Goal: Task Accomplishment & Management: Use online tool/utility

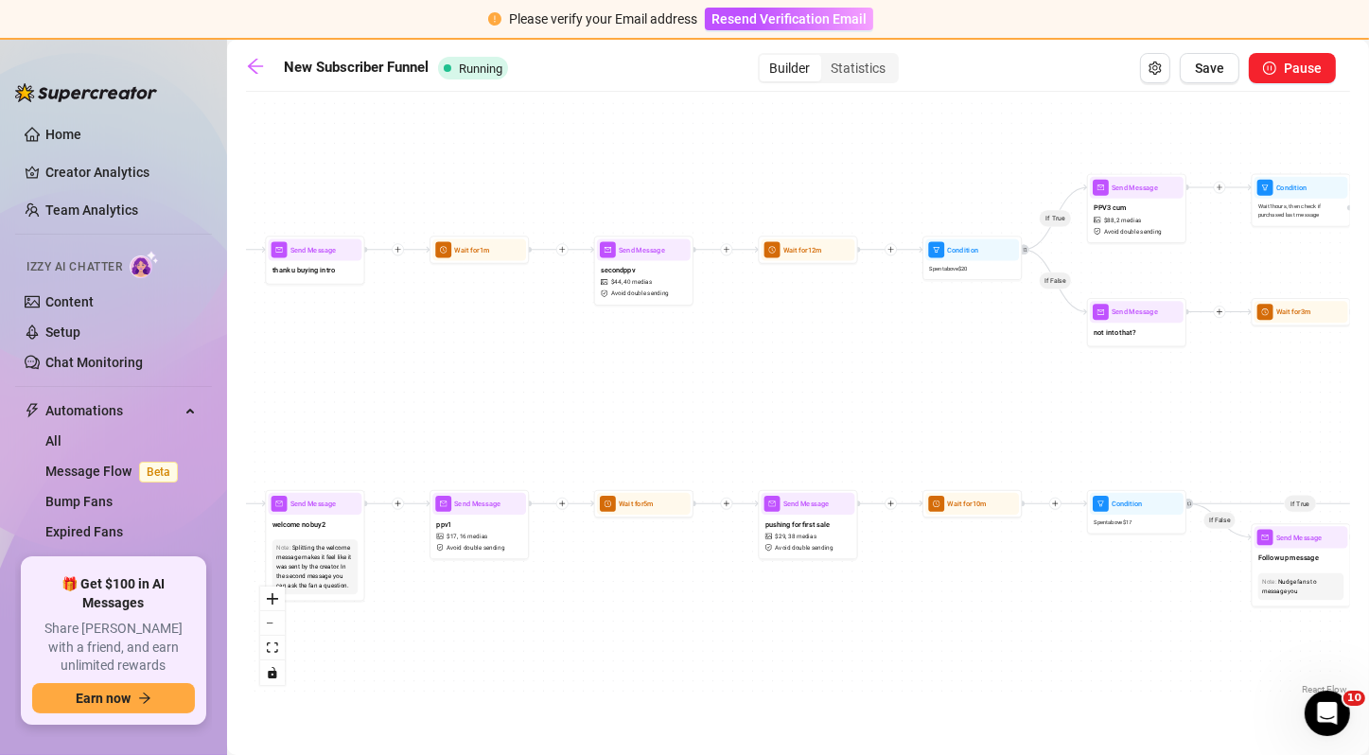
drag, startPoint x: 729, startPoint y: 284, endPoint x: 484, endPoint y: 341, distance: 251.5
click at [484, 341] on div "If True If False If True If False If True If True If True If False If True If F…" at bounding box center [798, 400] width 1104 height 598
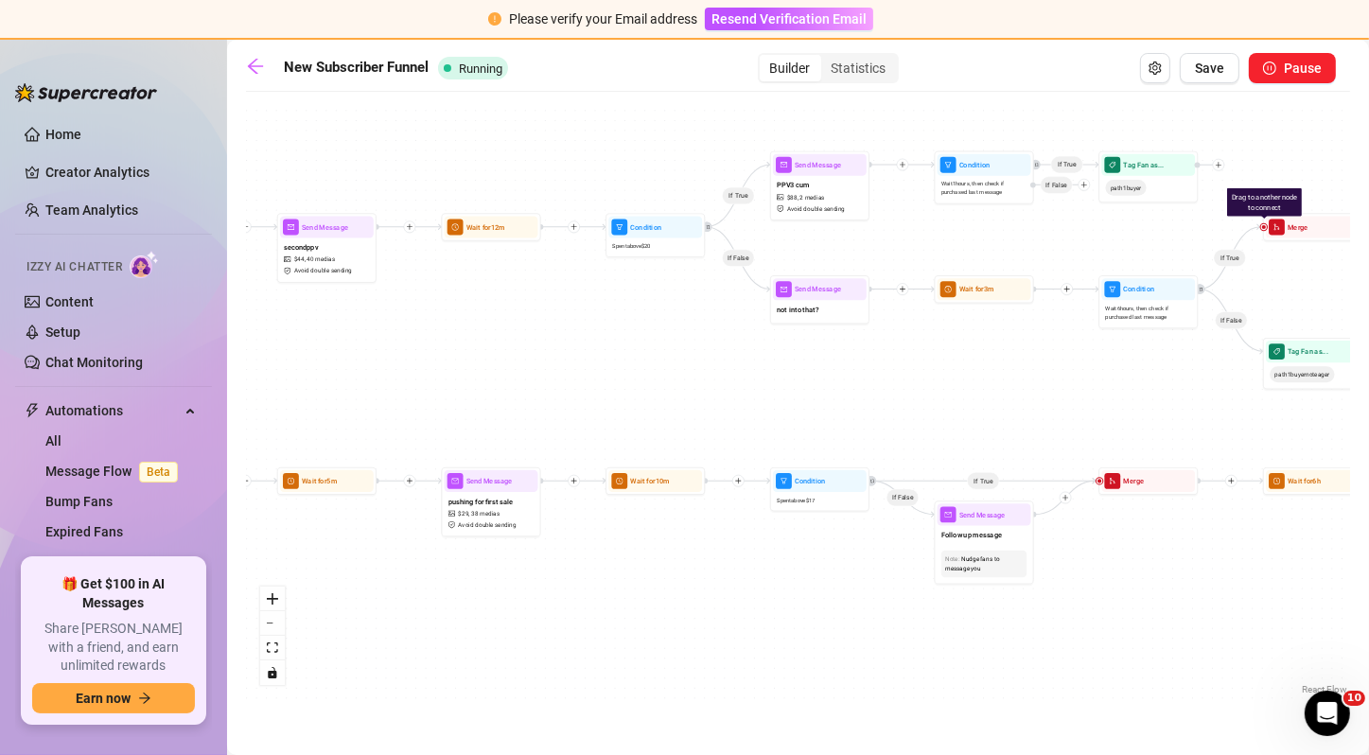
drag, startPoint x: 870, startPoint y: 357, endPoint x: 554, endPoint y: 334, distance: 316.7
click at [554, 334] on div "If True If False If True If False If True If True If True If False If True If F…" at bounding box center [798, 400] width 1104 height 598
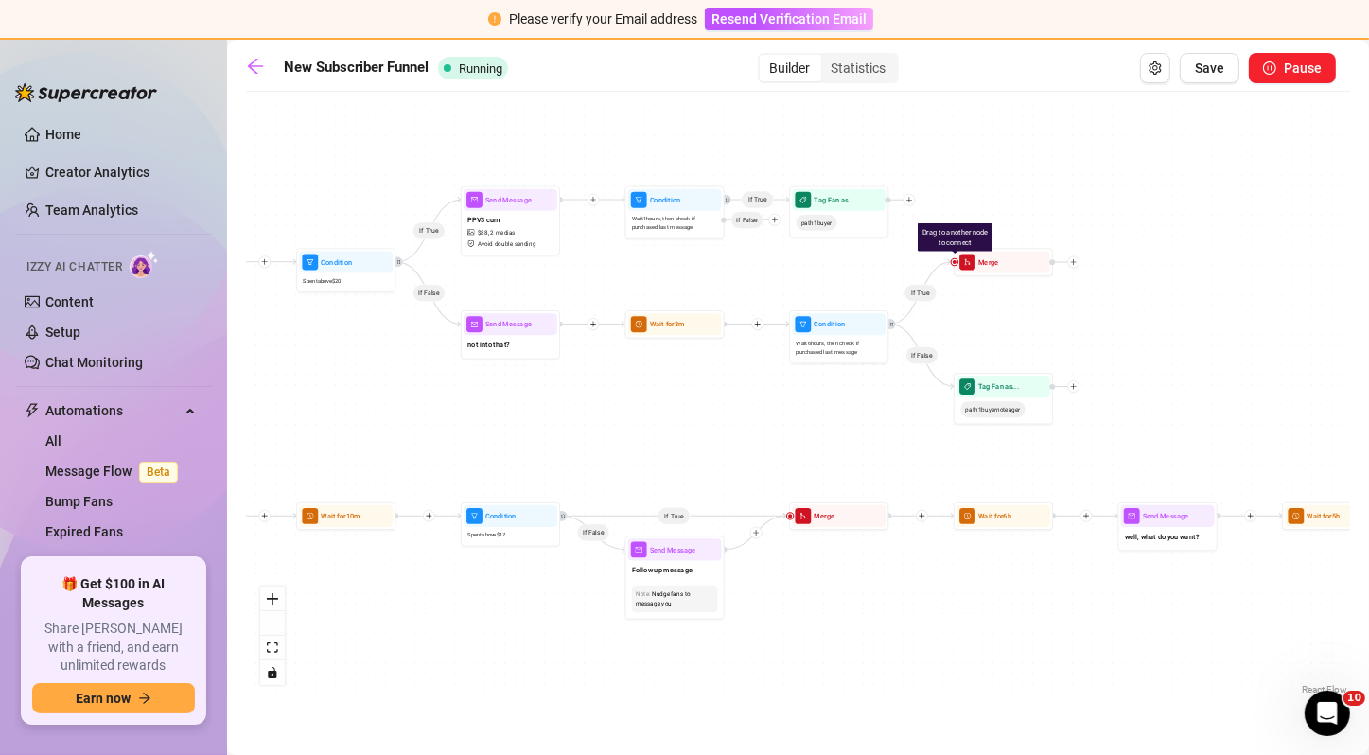
drag, startPoint x: 742, startPoint y: 345, endPoint x: 402, endPoint y: 380, distance: 341.4
click at [402, 380] on div "If True If False If True If False If True If True If True If False If True If F…" at bounding box center [798, 400] width 1104 height 598
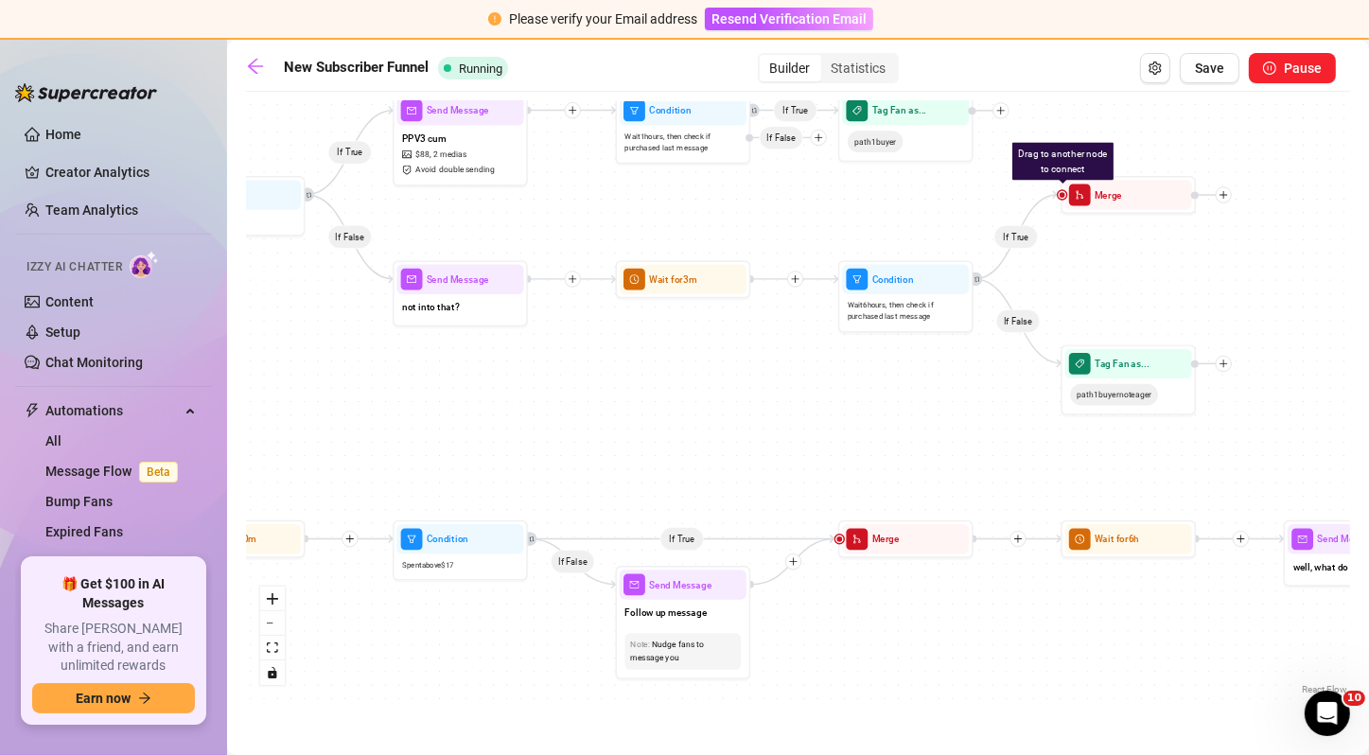
drag, startPoint x: 758, startPoint y: 266, endPoint x: 821, endPoint y: 216, distance: 80.8
click at [821, 216] on div "If True If False If True If False If True If True If True If False If True If F…" at bounding box center [798, 400] width 1104 height 598
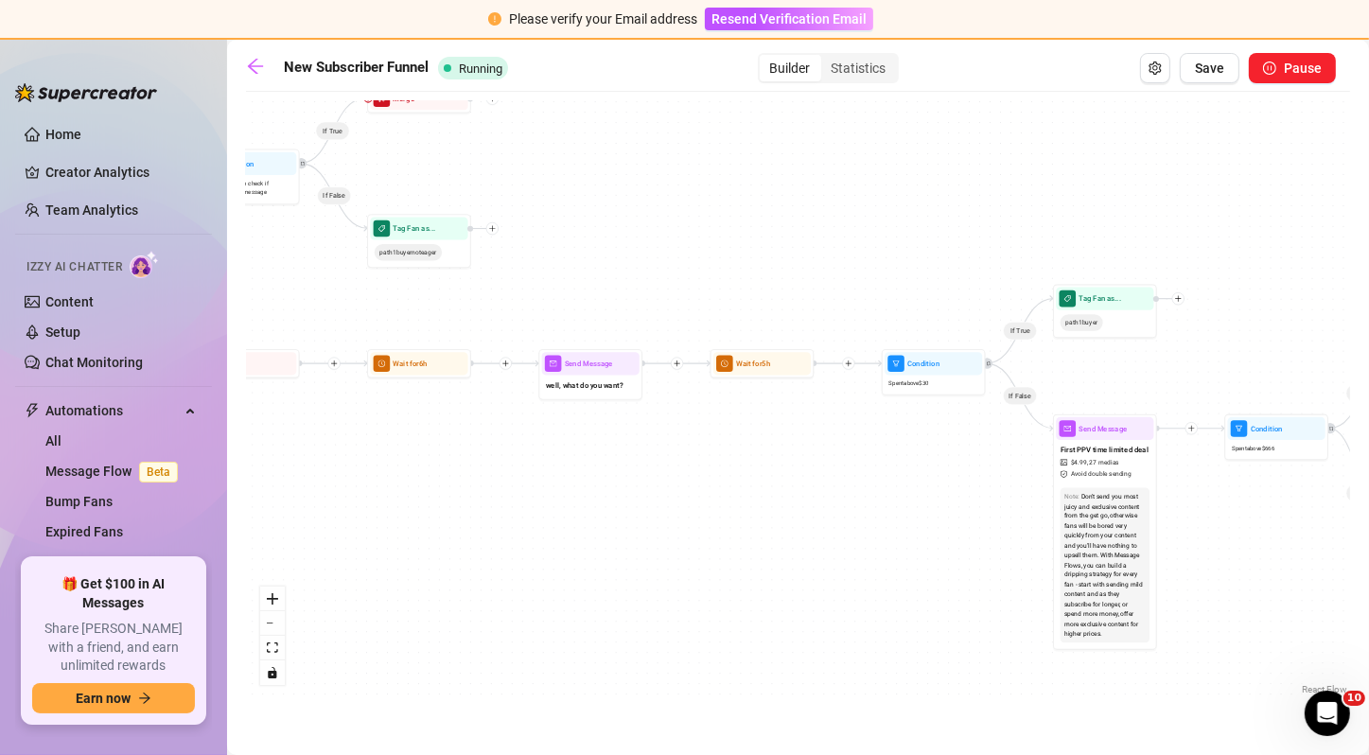
drag, startPoint x: 1147, startPoint y: 412, endPoint x: 509, endPoint y: 311, distance: 646.4
click at [509, 311] on div "If True If False If True If False If True If True If True If False If True If F…" at bounding box center [798, 400] width 1104 height 598
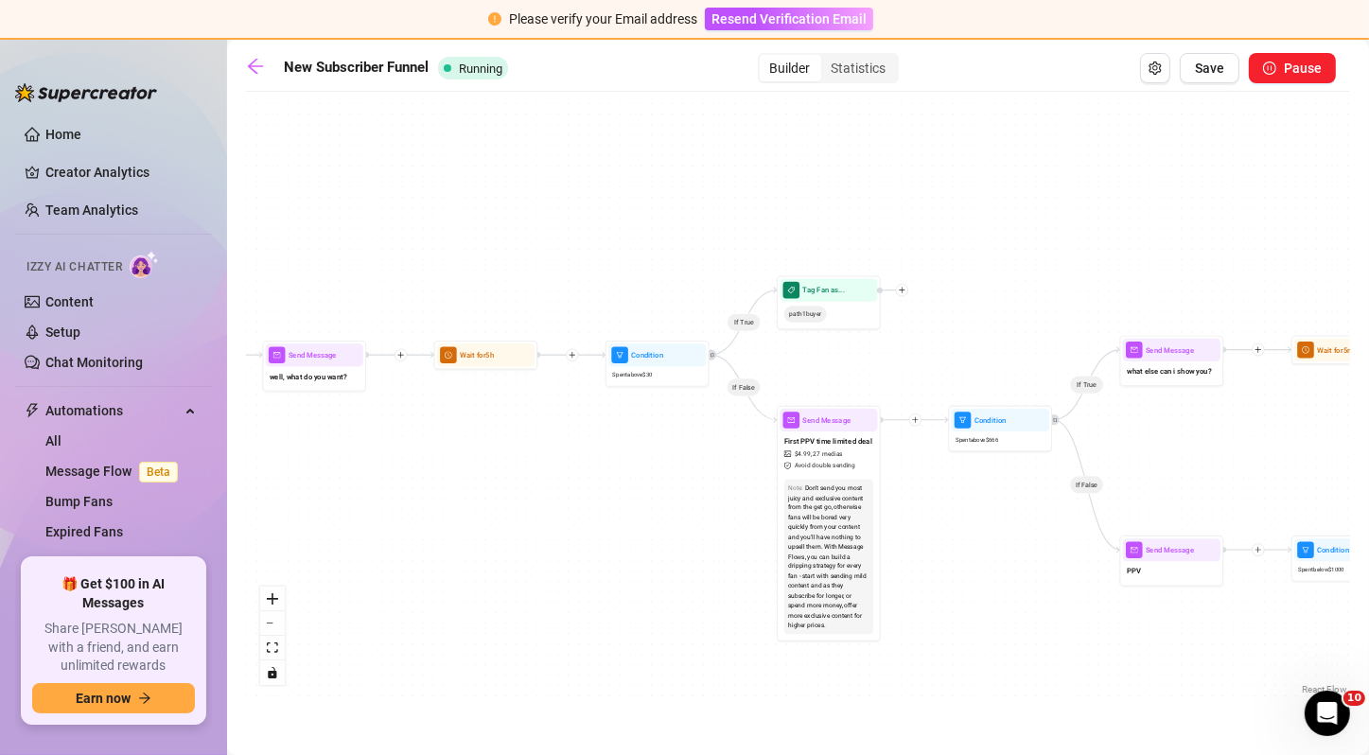
drag, startPoint x: 756, startPoint y: 311, endPoint x: 469, endPoint y: 303, distance: 286.7
click at [469, 303] on div "If True If False If True If False If True If True If True If False If True If F…" at bounding box center [798, 400] width 1104 height 598
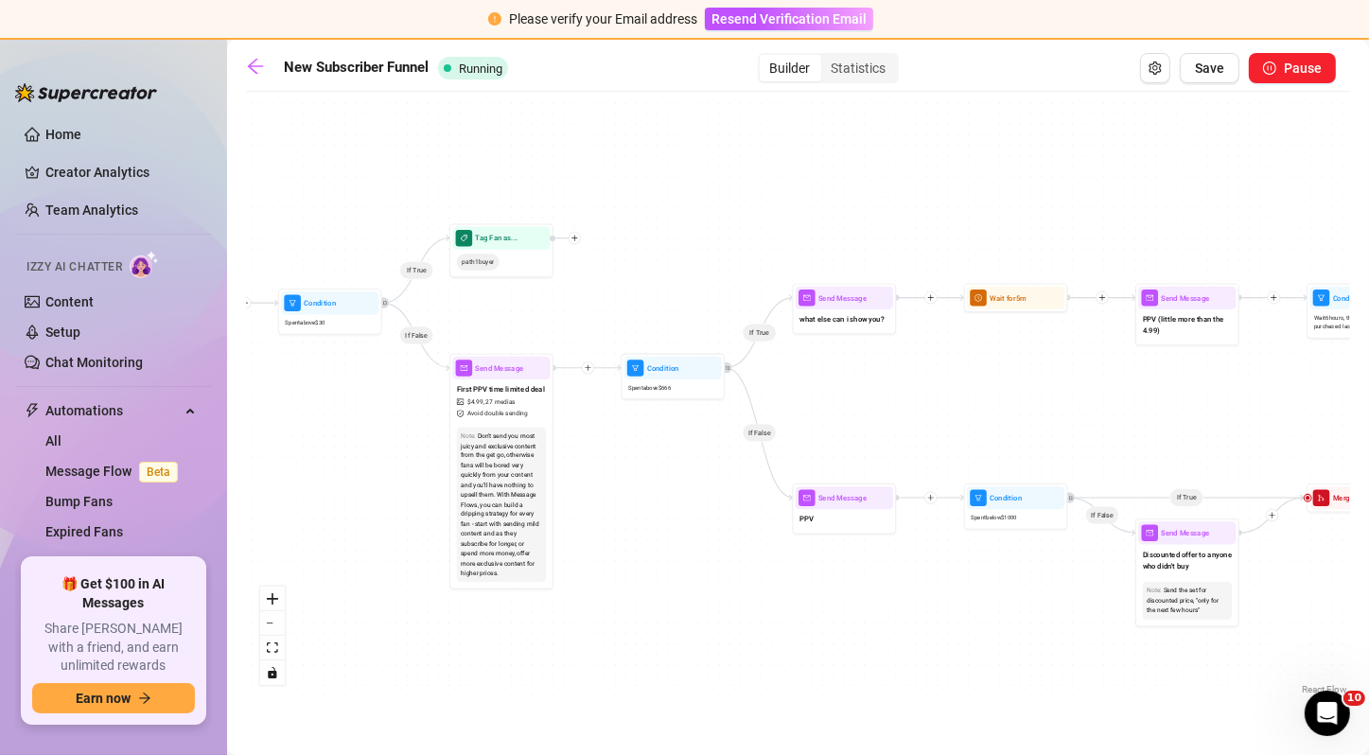
drag, startPoint x: 888, startPoint y: 239, endPoint x: 571, endPoint y: 187, distance: 321.1
click at [571, 187] on div "If True If False If True If False If True If True If True If False If True If F…" at bounding box center [798, 400] width 1104 height 598
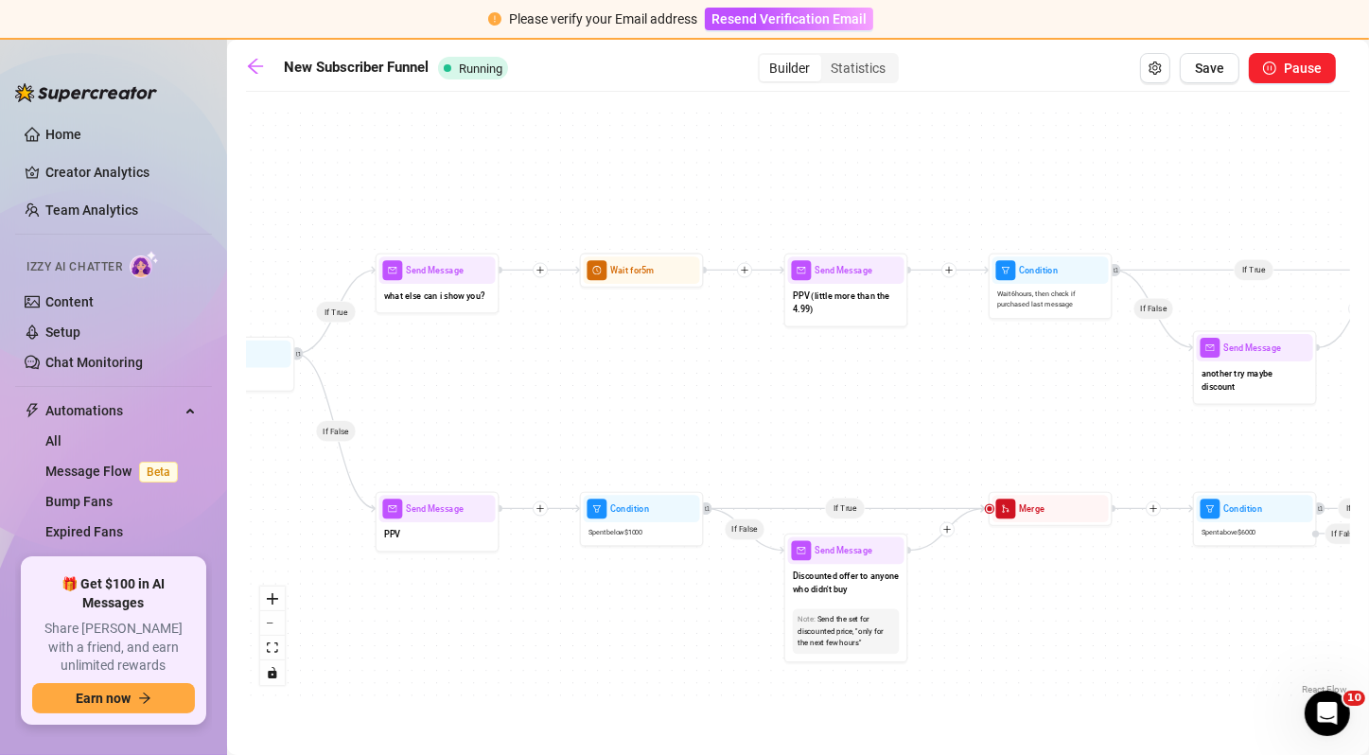
drag, startPoint x: 839, startPoint y: 356, endPoint x: 310, endPoint y: 255, distance: 538.2
click at [310, 255] on div "If True If False If True If False If True If True If True If False If True If F…" at bounding box center [798, 400] width 1104 height 598
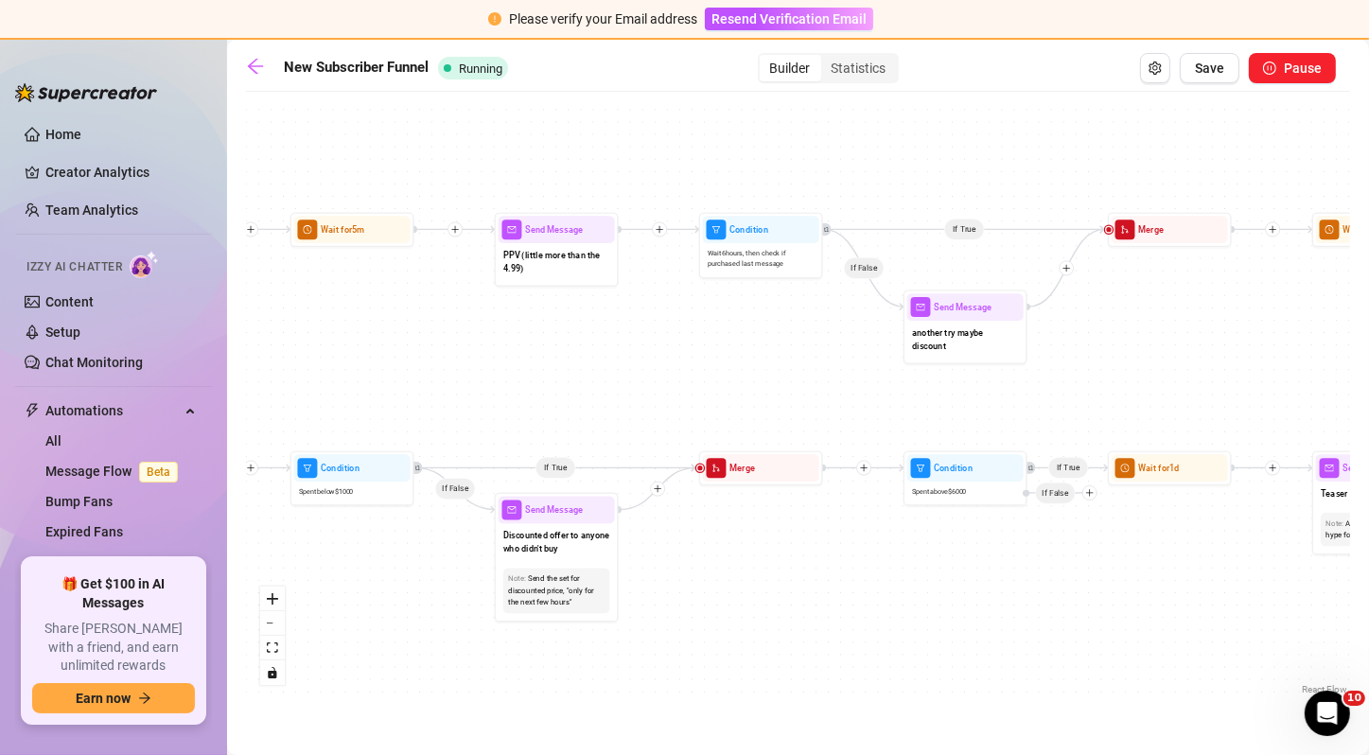
drag, startPoint x: 915, startPoint y: 468, endPoint x: 621, endPoint y: 428, distance: 296.0
click at [621, 428] on div "If True If False If True If False If True If True If True If False If True If F…" at bounding box center [798, 400] width 1104 height 598
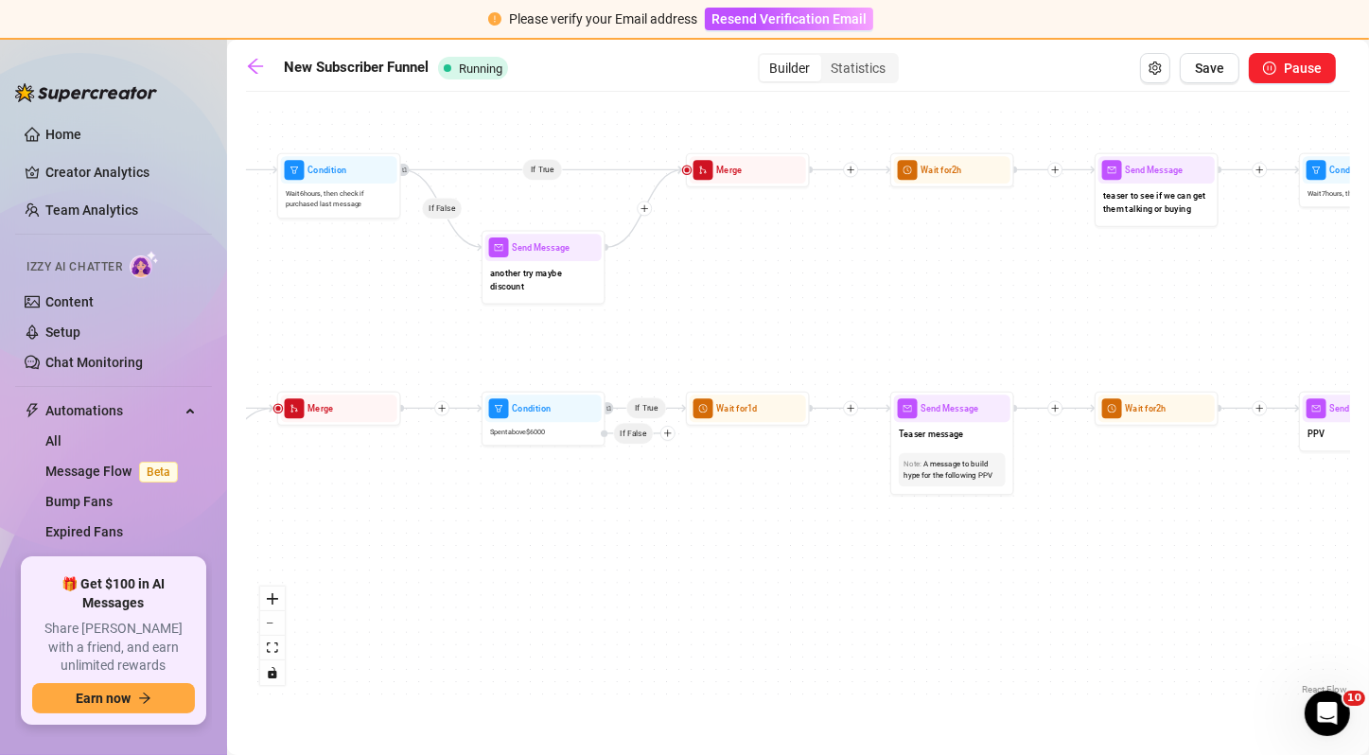
drag, startPoint x: 1028, startPoint y: 380, endPoint x: 577, endPoint y: 323, distance: 454.7
click at [577, 323] on div "If True If False If True If False If True If True If True If False If True If F…" at bounding box center [798, 400] width 1104 height 598
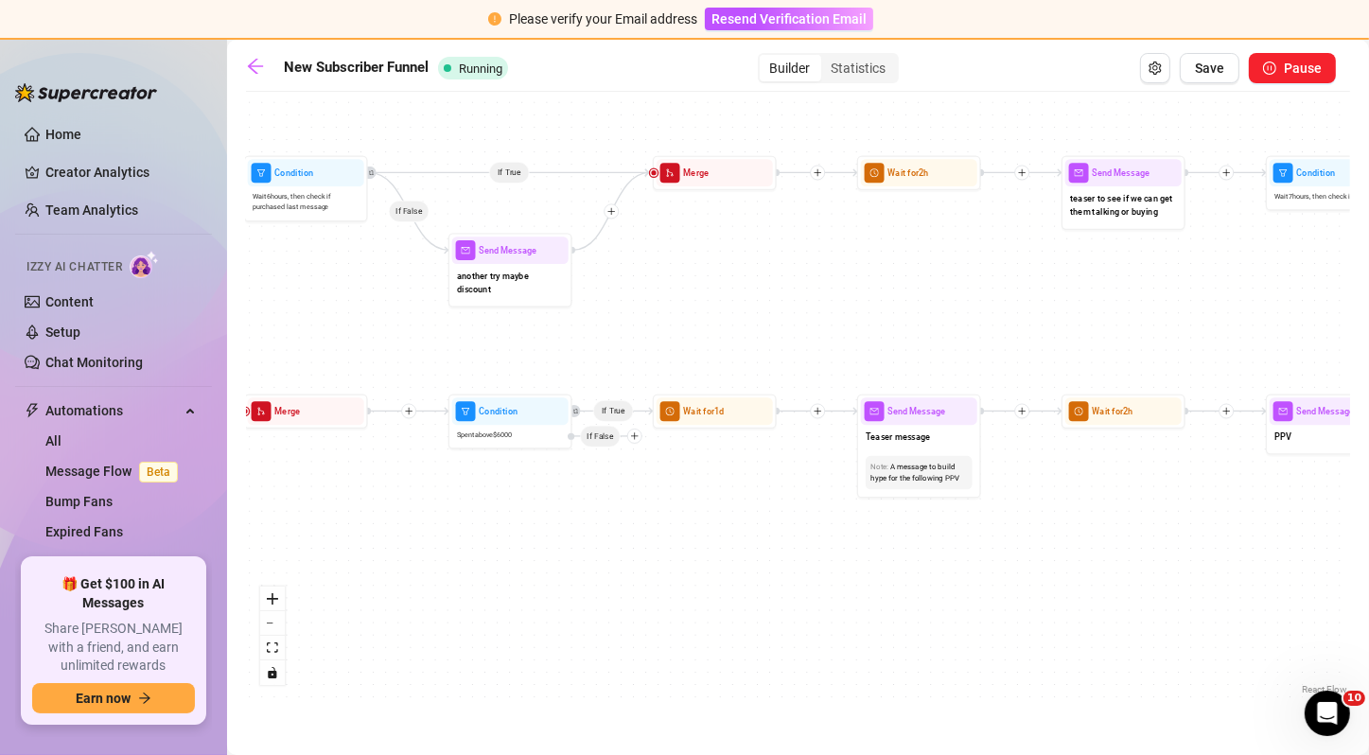
drag, startPoint x: 1051, startPoint y: 320, endPoint x: 546, endPoint y: 382, distance: 508.9
click at [546, 382] on div "If True If False If True If False If True If True If True If False If True If F…" at bounding box center [798, 400] width 1104 height 598
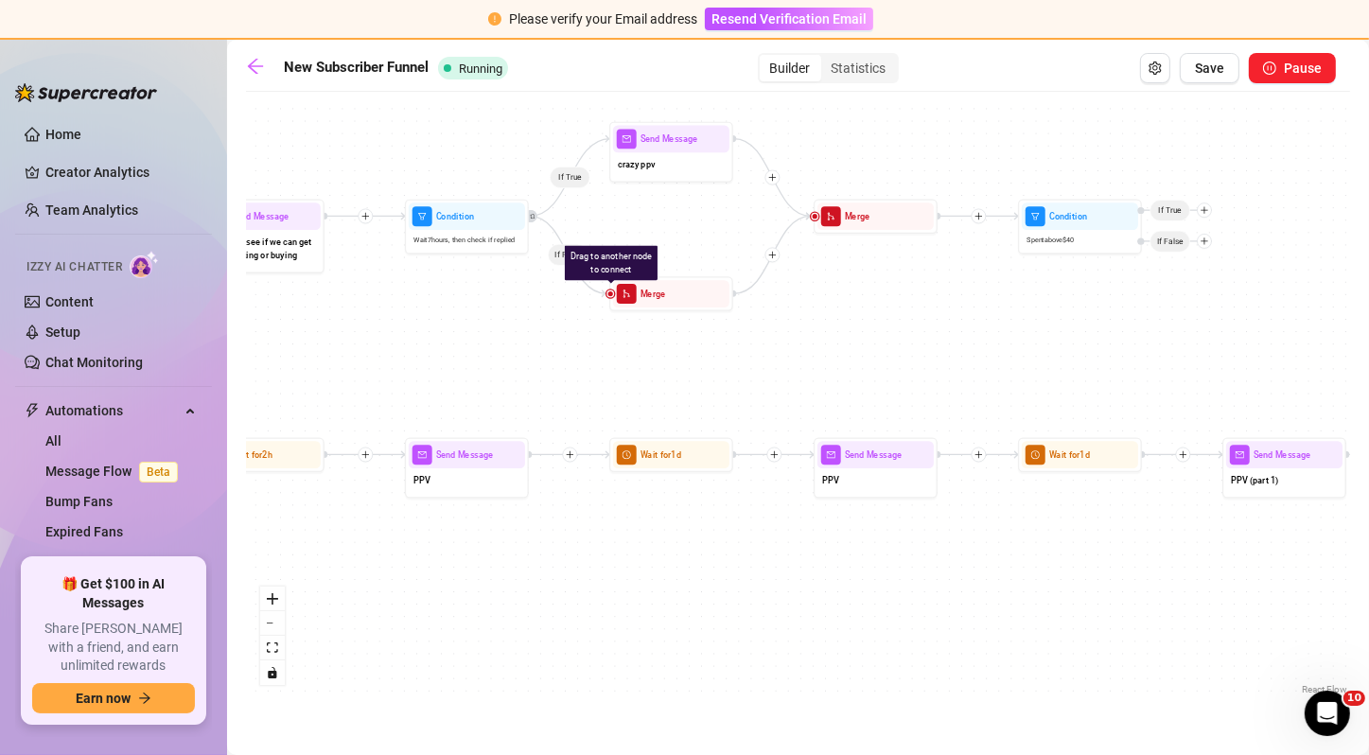
drag, startPoint x: 1100, startPoint y: 363, endPoint x: 744, endPoint y: 344, distance: 356.1
click at [744, 344] on div "If True If False If True If False If True If True If True If False If True If F…" at bounding box center [798, 400] width 1104 height 598
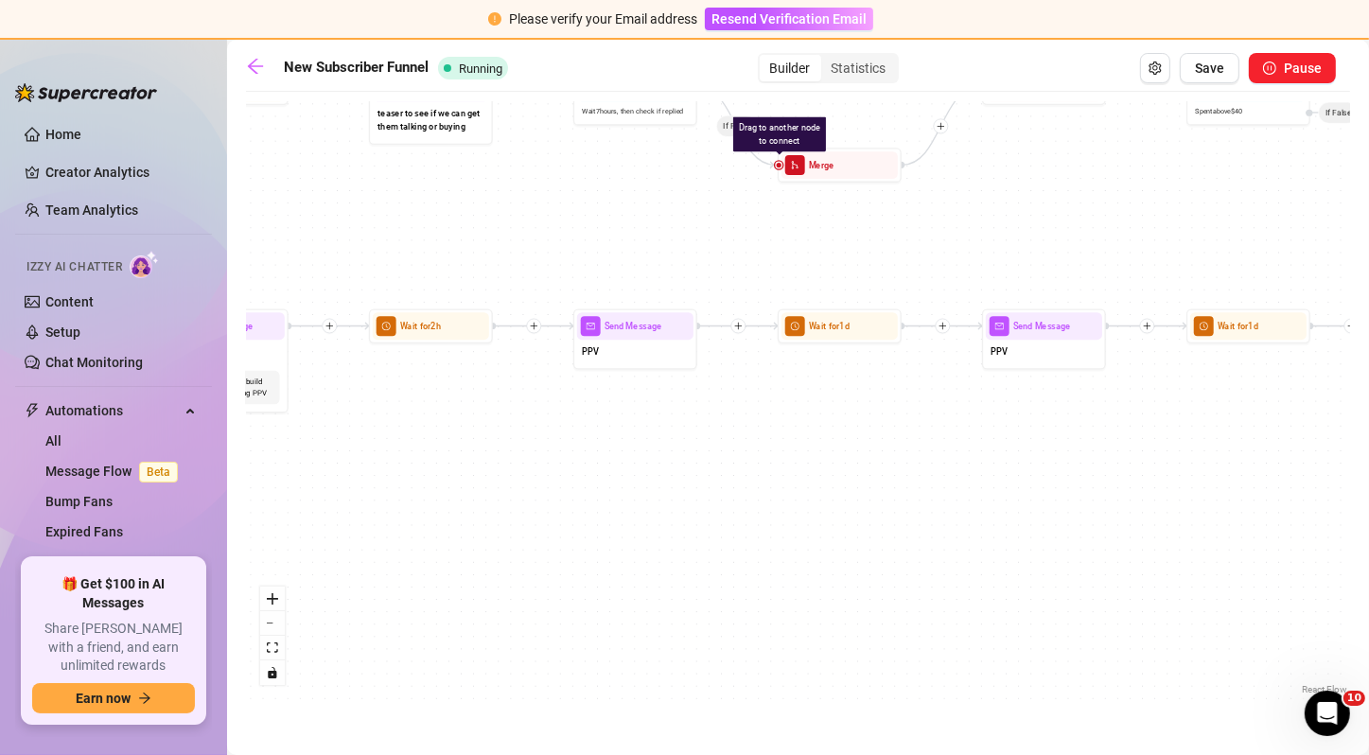
drag, startPoint x: 1172, startPoint y: 356, endPoint x: 1341, endPoint y: 229, distance: 211.5
click at [1341, 229] on div "If True If False If True If False If True If True If True If False If True If F…" at bounding box center [798, 400] width 1104 height 598
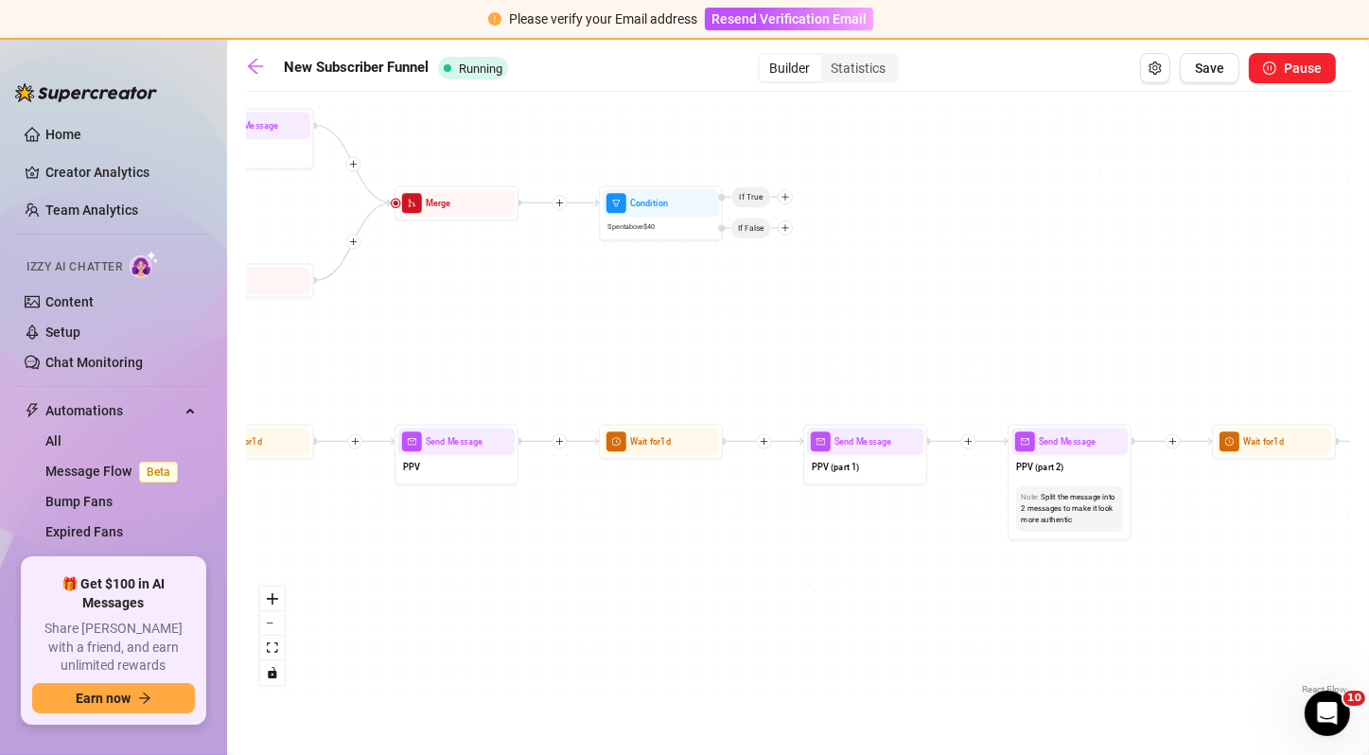
drag, startPoint x: 960, startPoint y: 218, endPoint x: 372, endPoint y: 331, distance: 599.2
click at [372, 331] on div "If True If False If True If False If True If True If True If False If True If F…" at bounding box center [798, 400] width 1104 height 598
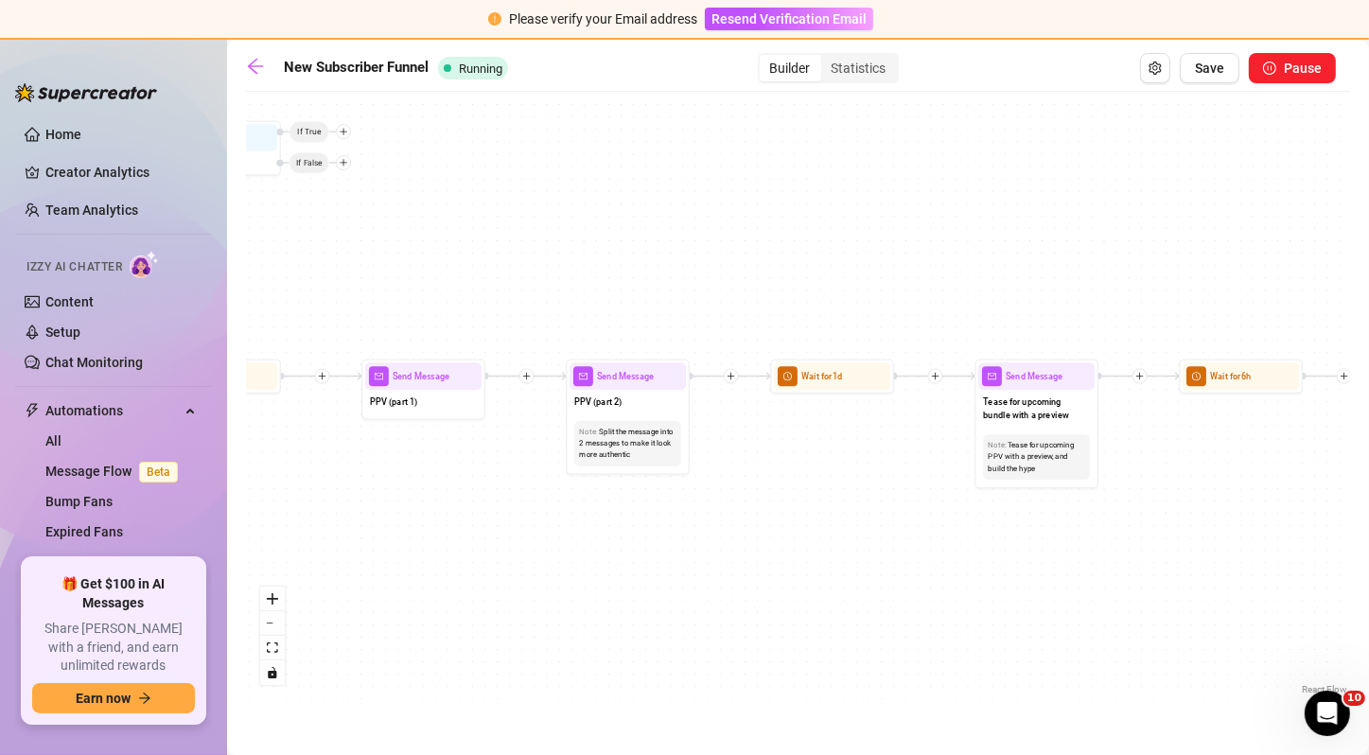
drag, startPoint x: 1051, startPoint y: 364, endPoint x: 609, endPoint y: 299, distance: 446.5
click at [609, 299] on div "If True If False If True If False If True If True If True If False If True If F…" at bounding box center [798, 400] width 1104 height 598
click at [737, 380] on div "If True If False If True If False If True If True If True If False If True If F…" at bounding box center [798, 400] width 1104 height 598
click at [729, 373] on icon "plus" at bounding box center [730, 376] width 9 height 9
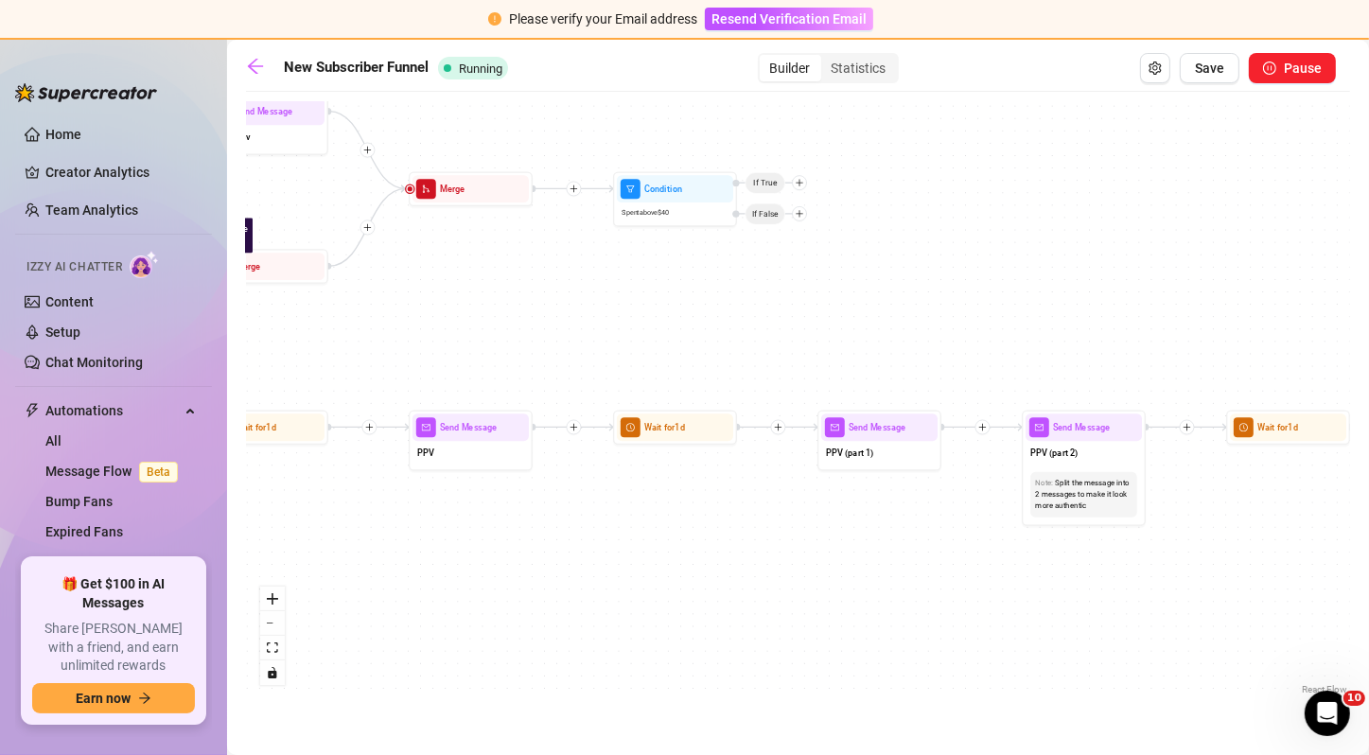
drag, startPoint x: 525, startPoint y: 236, endPoint x: 987, endPoint y: 291, distance: 465.8
click at [987, 291] on div "If True If False If True If False If True If True If True If False If True If F…" at bounding box center [798, 400] width 1104 height 598
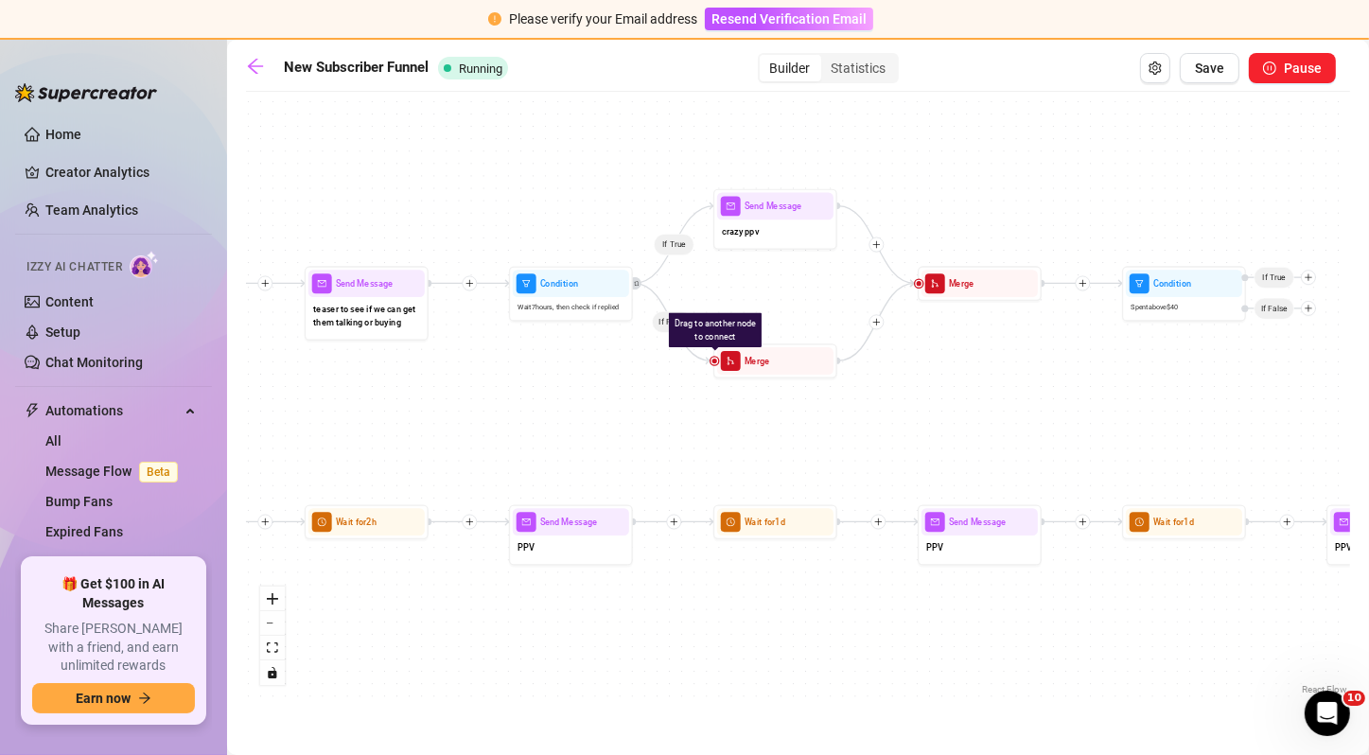
drag, startPoint x: 658, startPoint y: 295, endPoint x: 1164, endPoint y: 386, distance: 514.1
click at [1164, 386] on div "If True If False If True If False If True If True If True If False If True If F…" at bounding box center [798, 400] width 1104 height 598
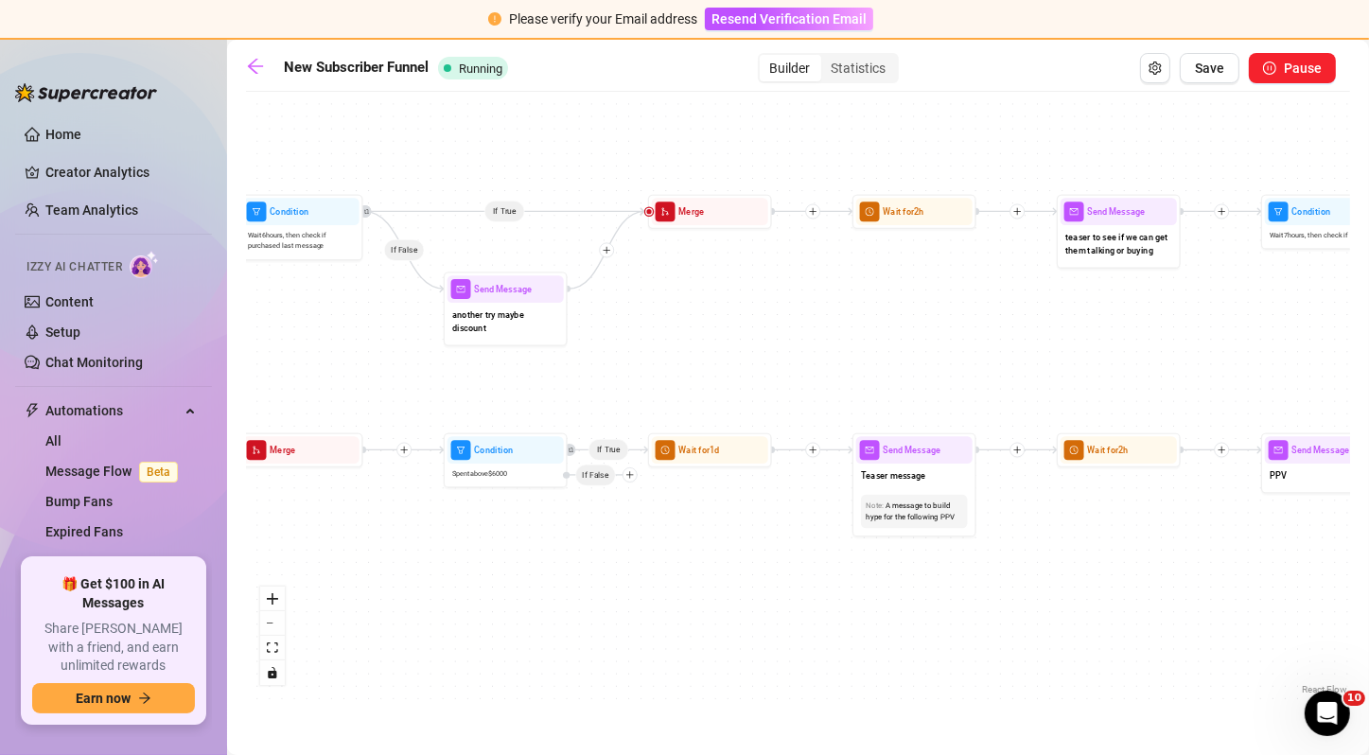
drag, startPoint x: 635, startPoint y: 452, endPoint x: 1380, endPoint y: 382, distance: 748.6
click at [1368, 382] on html "Please verify your Email address Resend Verification Email Home Creator Analyti…" at bounding box center [684, 377] width 1369 height 755
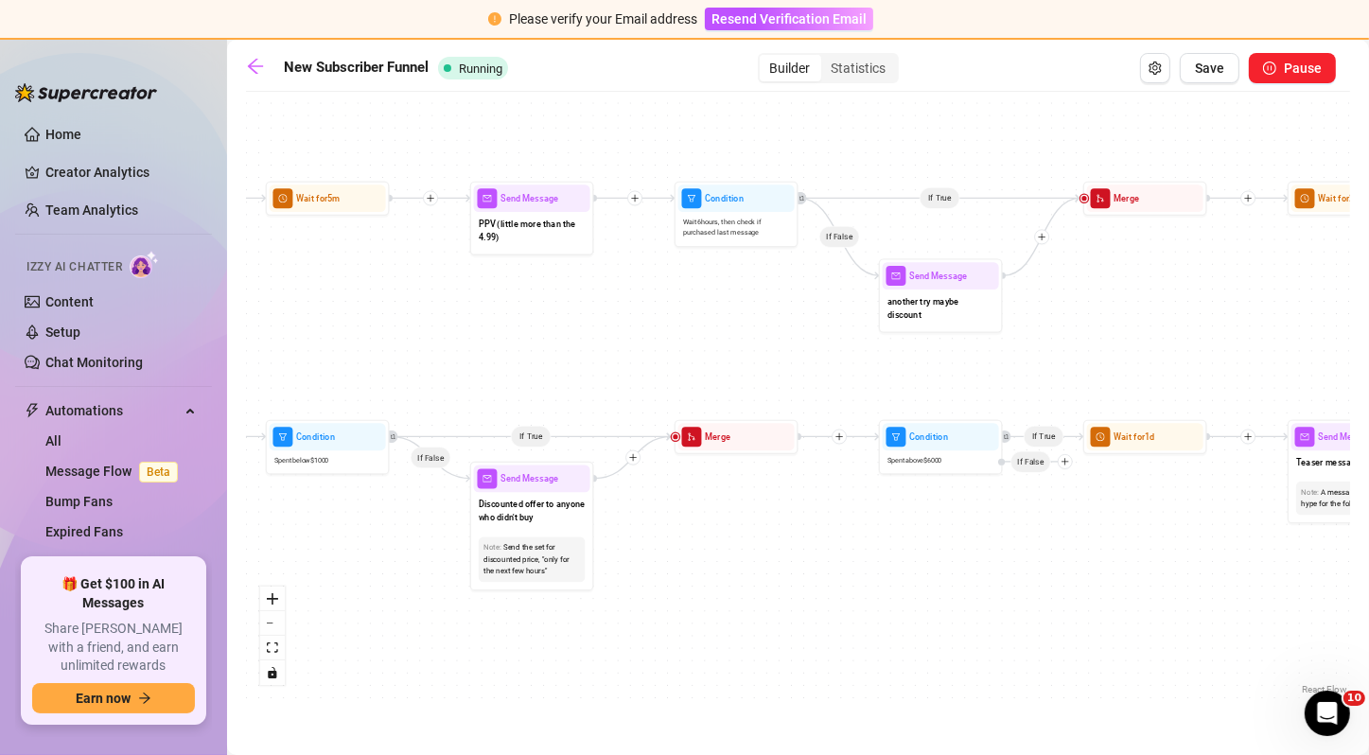
drag, startPoint x: 846, startPoint y: 331, endPoint x: 1380, endPoint y: 334, distance: 534.4
click at [1368, 334] on html "Please verify your Email address Resend Verification Email Home Creator Analyti…" at bounding box center [684, 377] width 1369 height 755
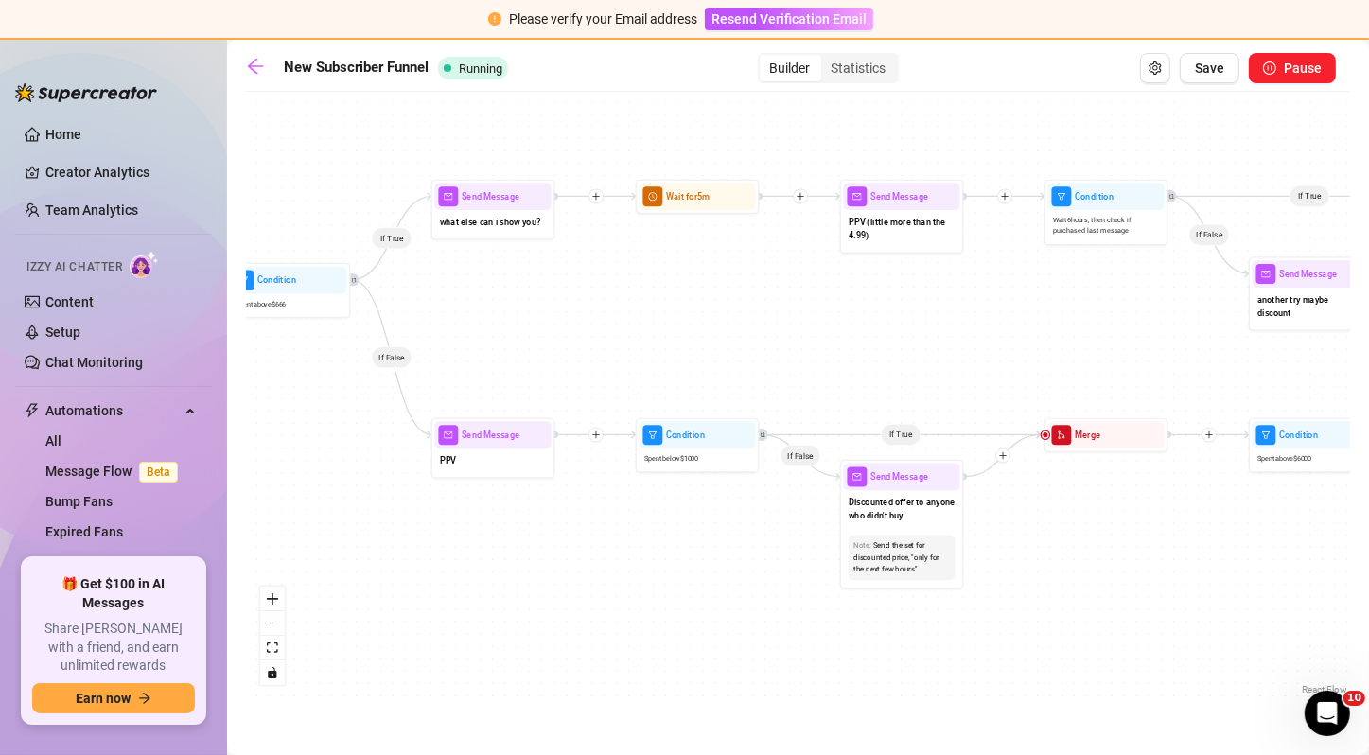
drag, startPoint x: 816, startPoint y: 326, endPoint x: 1166, endPoint y: 330, distance: 350.0
click at [1166, 330] on div "If True If False If True If False If True If True If True If False If True If F…" at bounding box center [798, 400] width 1104 height 598
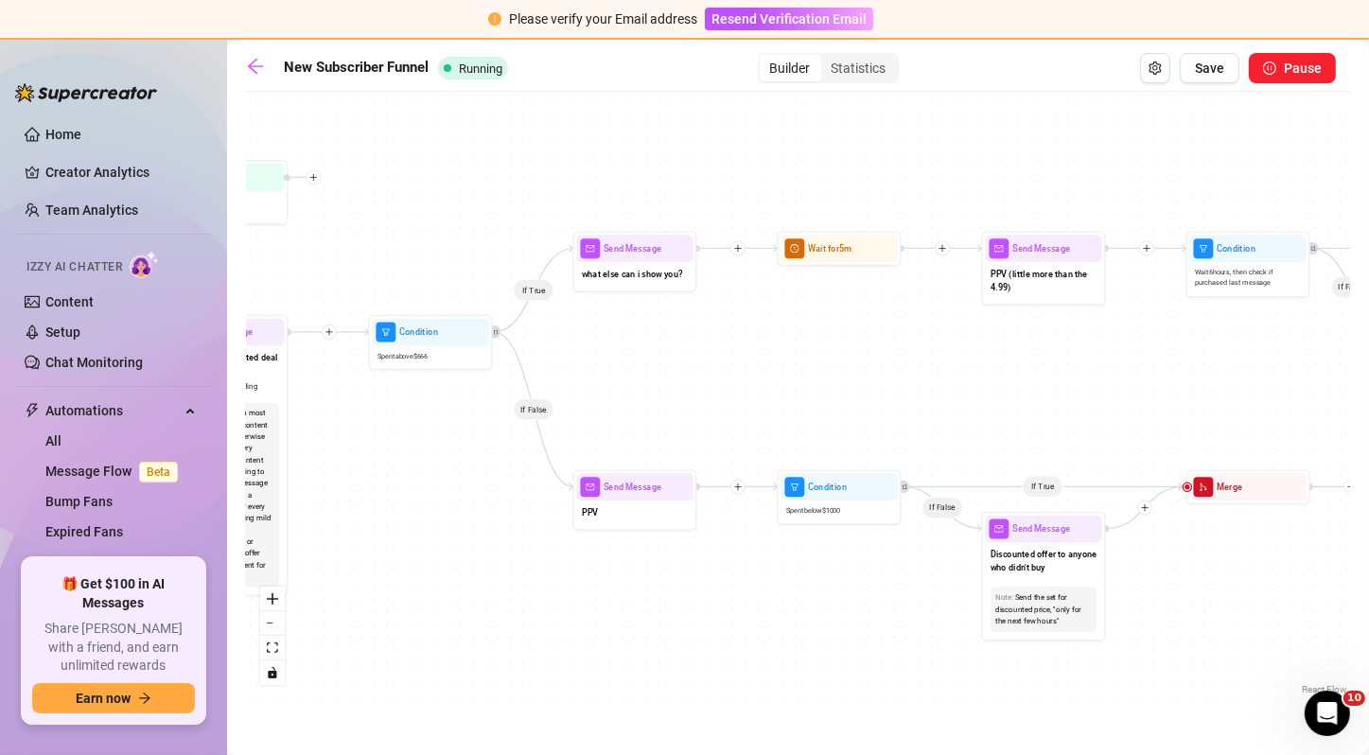
drag, startPoint x: 740, startPoint y: 369, endPoint x: 782, endPoint y: 395, distance: 50.1
click at [782, 395] on div "If True If False If True If False If True If True If True If False If True If F…" at bounding box center [798, 400] width 1104 height 598
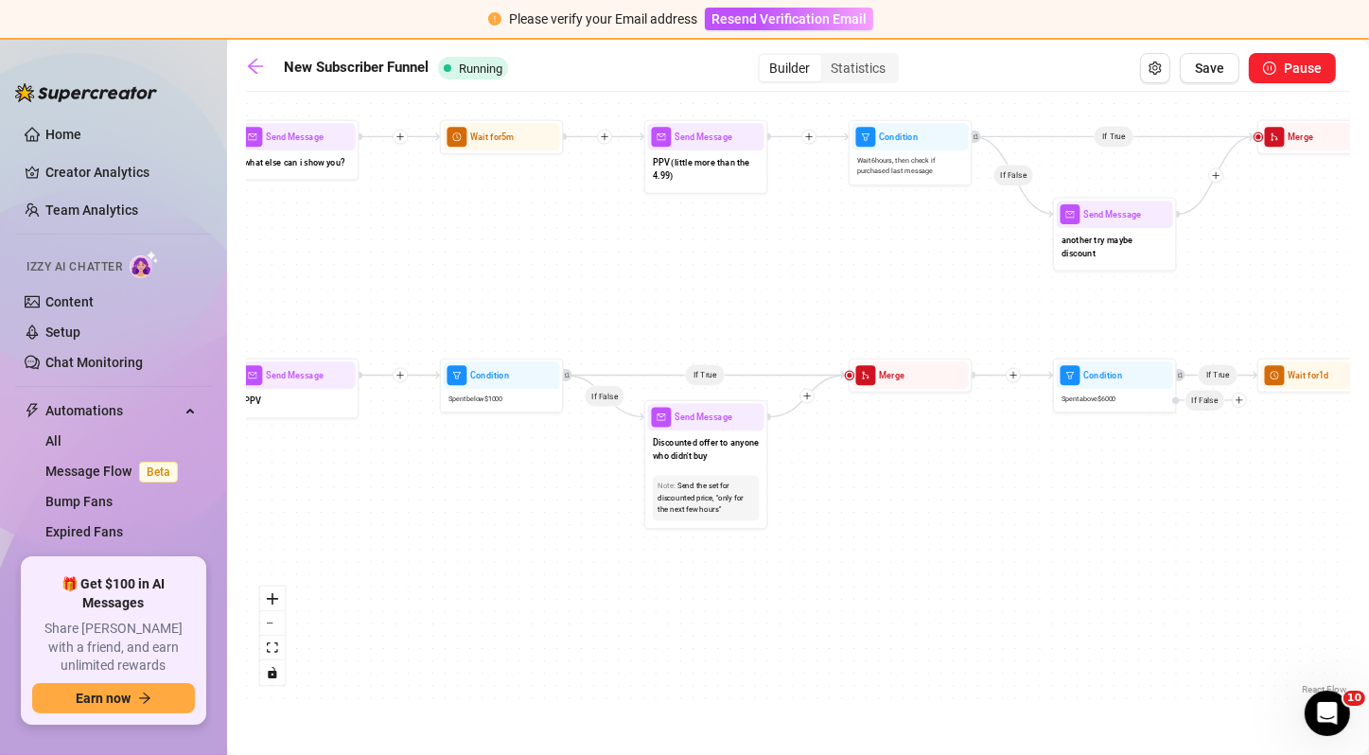
drag, startPoint x: 782, startPoint y: 395, endPoint x: 467, endPoint y: 286, distance: 333.5
click at [467, 286] on div "If True If False If True If False If True If True If True If False If True If F…" at bounding box center [798, 400] width 1104 height 598
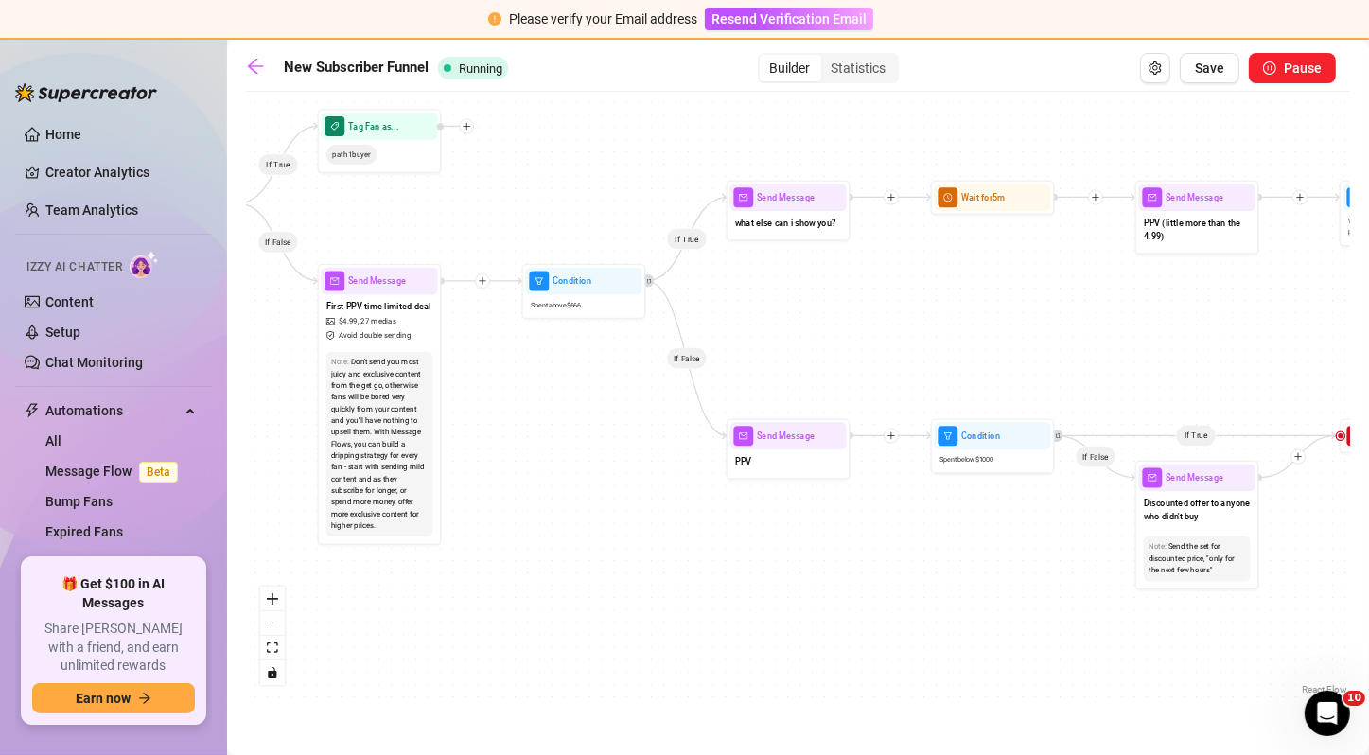
drag, startPoint x: 828, startPoint y: 285, endPoint x: 1319, endPoint y: 345, distance: 494.6
click at [1319, 345] on div "If True If False If True If False If True If True If True If False If True If F…" at bounding box center [798, 400] width 1104 height 598
click at [789, 472] on div "PPV" at bounding box center [788, 462] width 116 height 26
type textarea "don't you wanna see something? you havent unlocked any of my locked messages ye…"
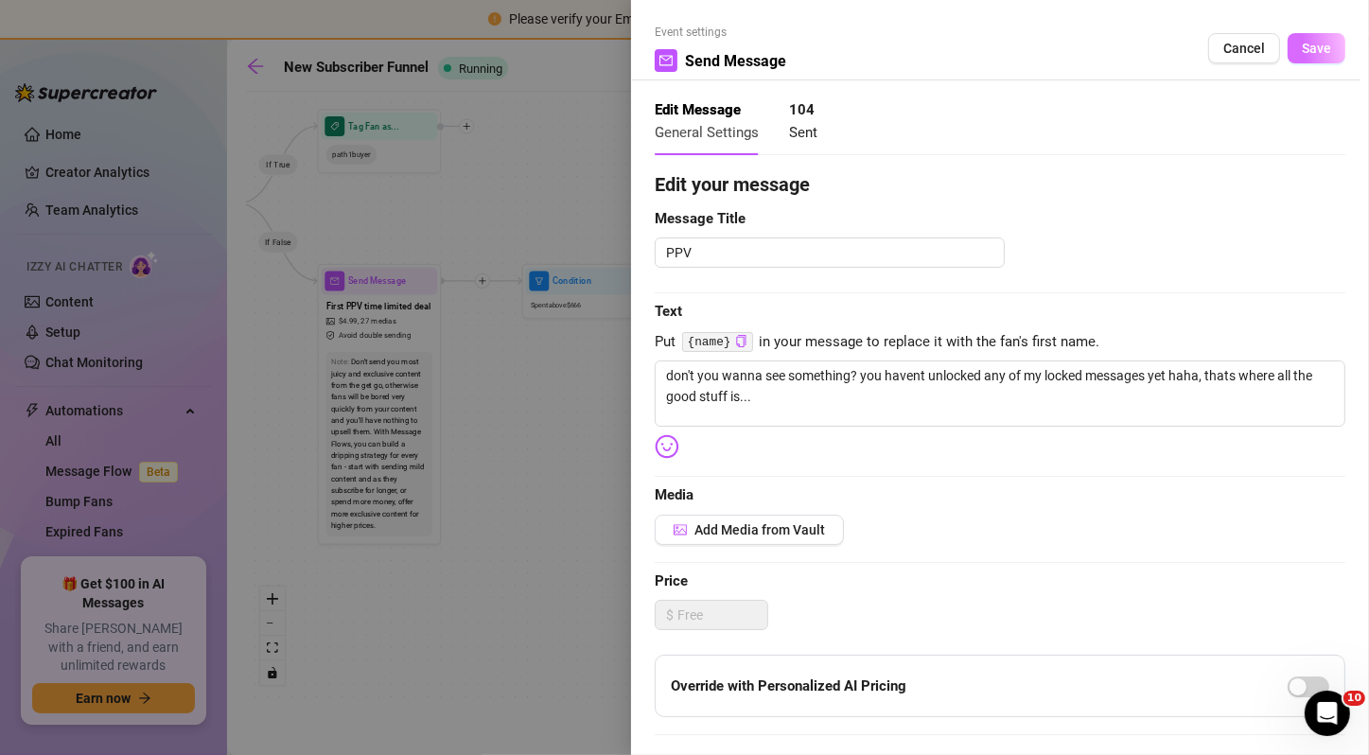
click at [1302, 50] on span "Save" at bounding box center [1316, 48] width 29 height 15
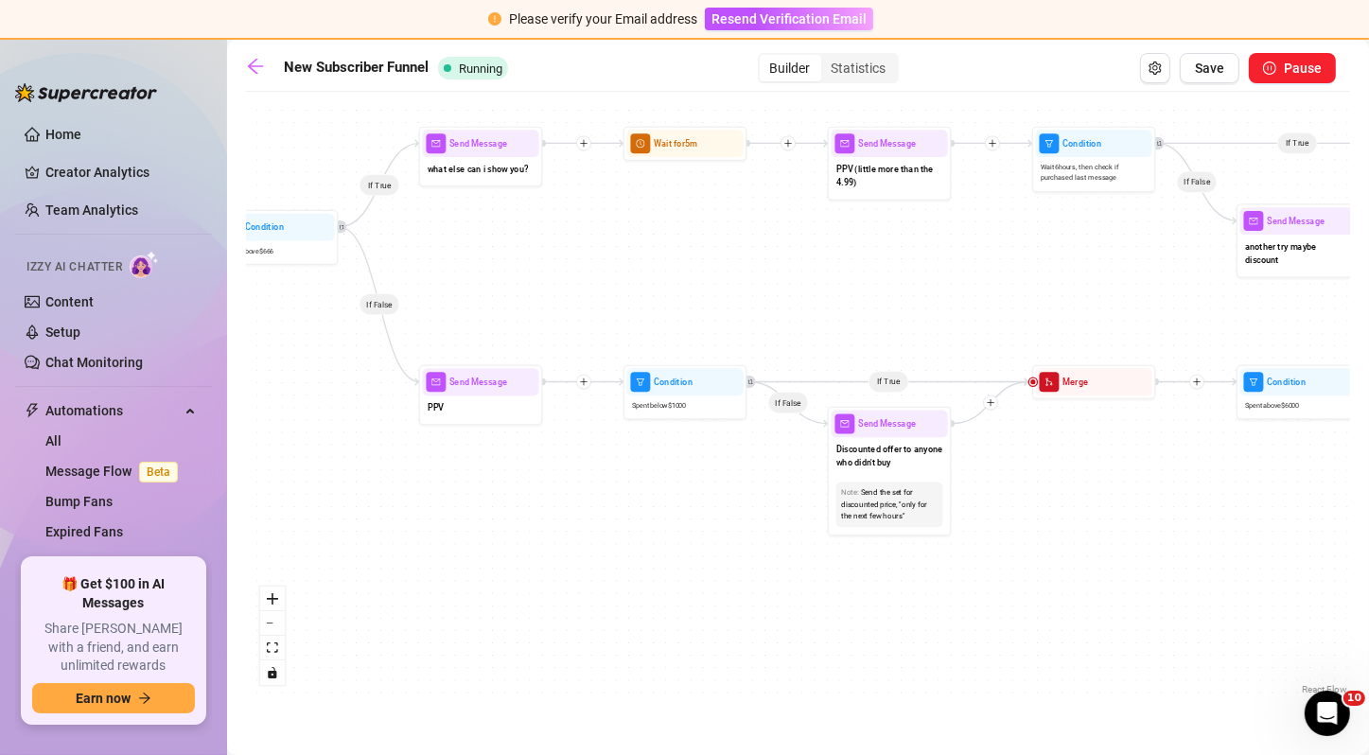
drag, startPoint x: 1195, startPoint y: 323, endPoint x: 837, endPoint y: 266, distance: 362.0
click at [837, 266] on div "If True If False If True If False If True If True If True If False If True If F…" at bounding box center [798, 400] width 1104 height 598
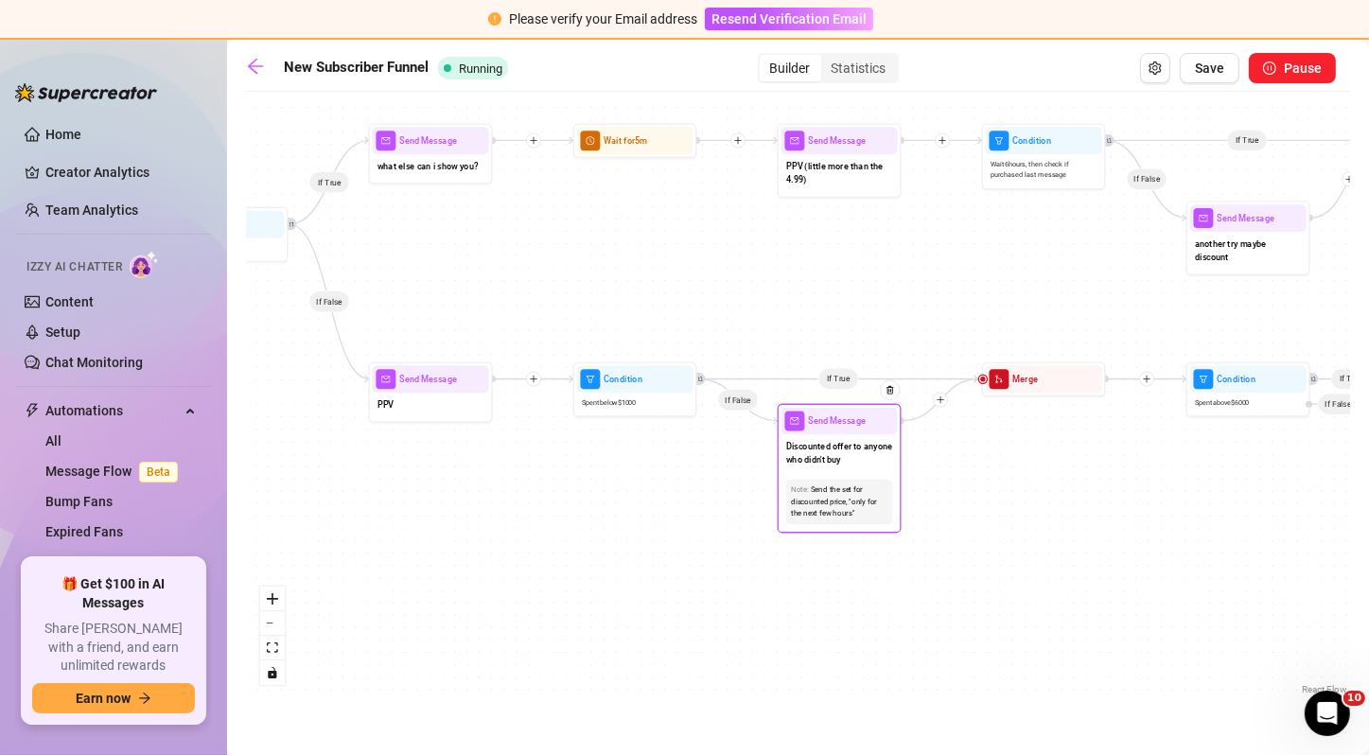
click at [866, 480] on div "Note: Send the set for discounted price, "only for the next few hours"" at bounding box center [839, 502] width 107 height 44
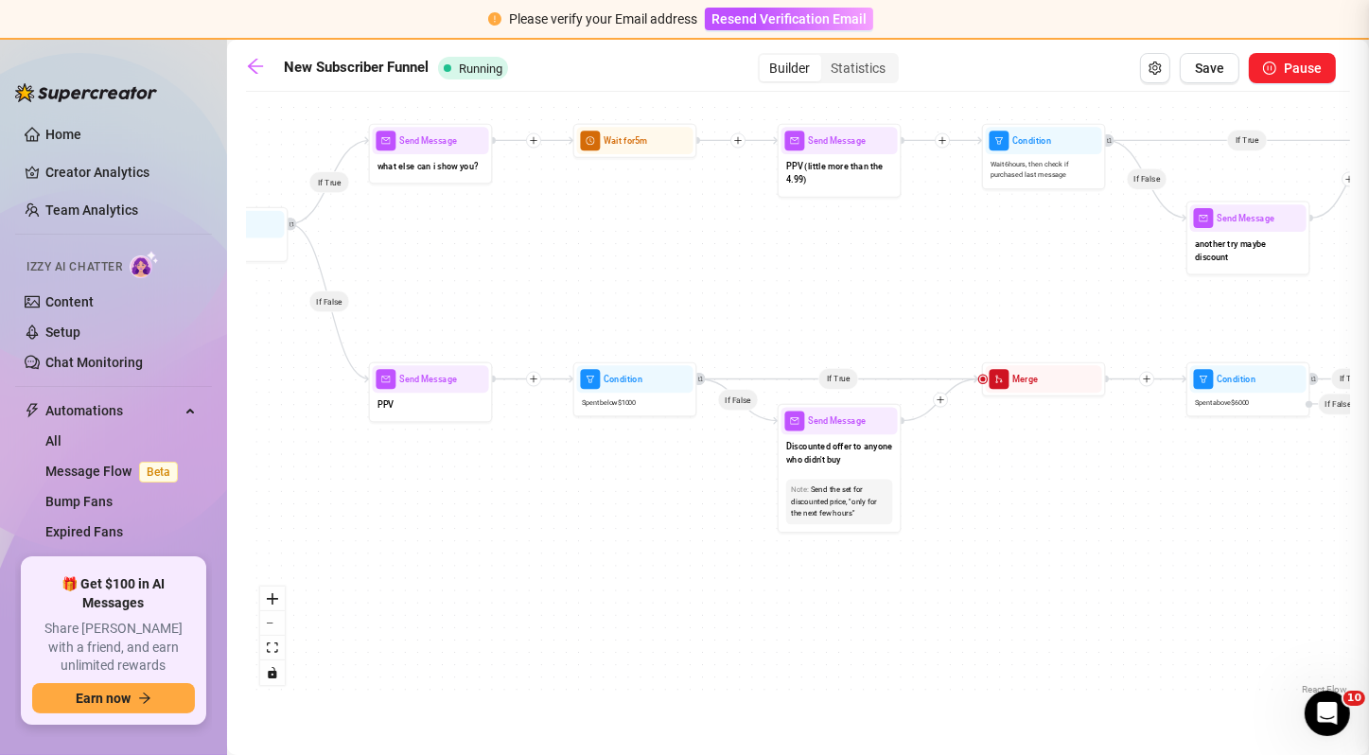
type textarea "The same set, but with a discounted offer to anyone who didn't buy"
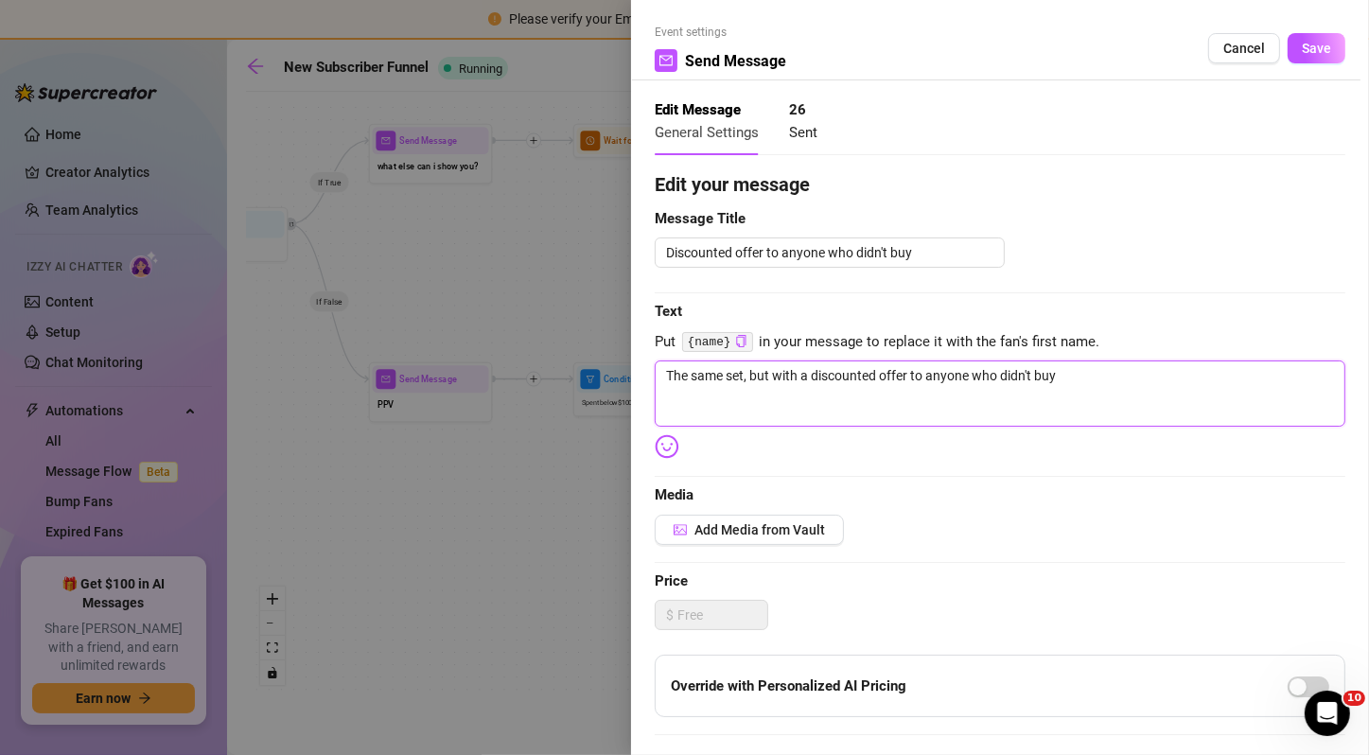
click at [1037, 387] on textarea "The same set, but with a discounted offer to anyone who didn't buy" at bounding box center [1000, 393] width 690 height 66
click at [1317, 44] on button "Save" at bounding box center [1316, 48] width 58 height 30
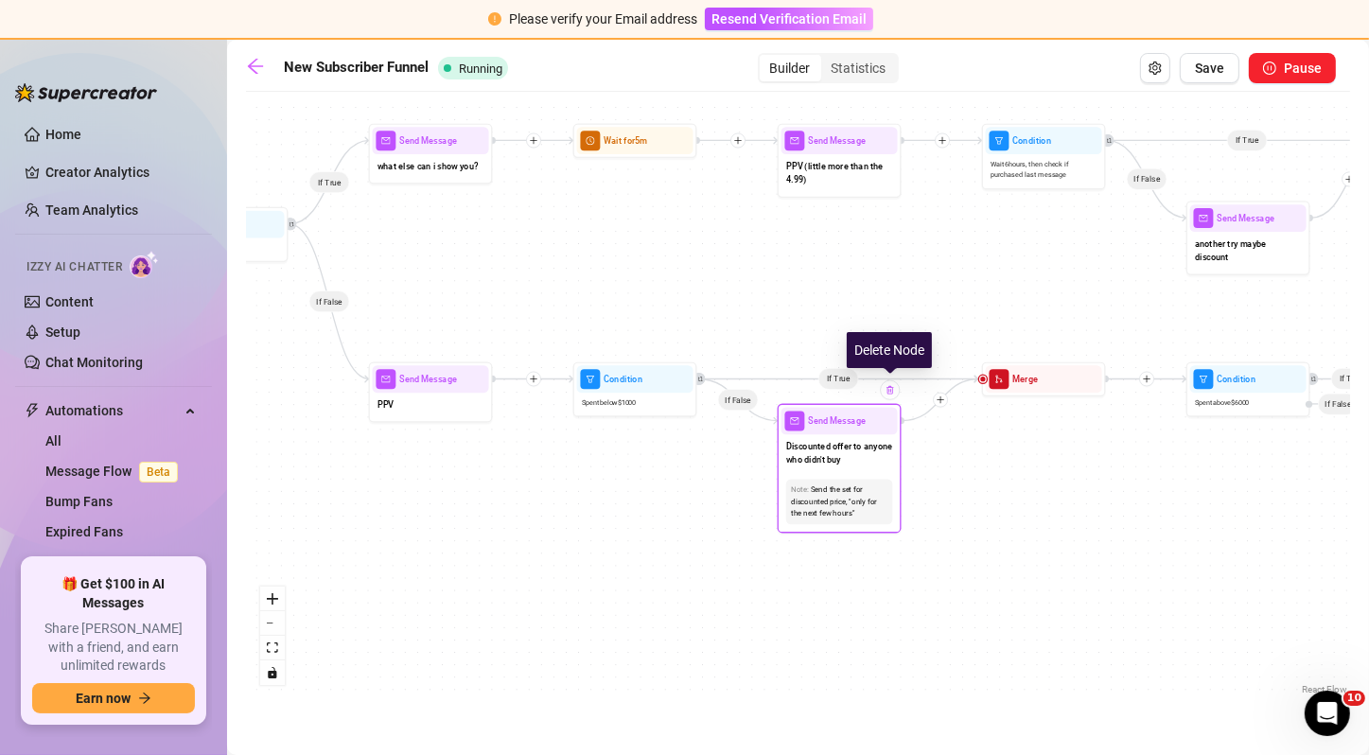
click at [888, 394] on div at bounding box center [890, 390] width 20 height 20
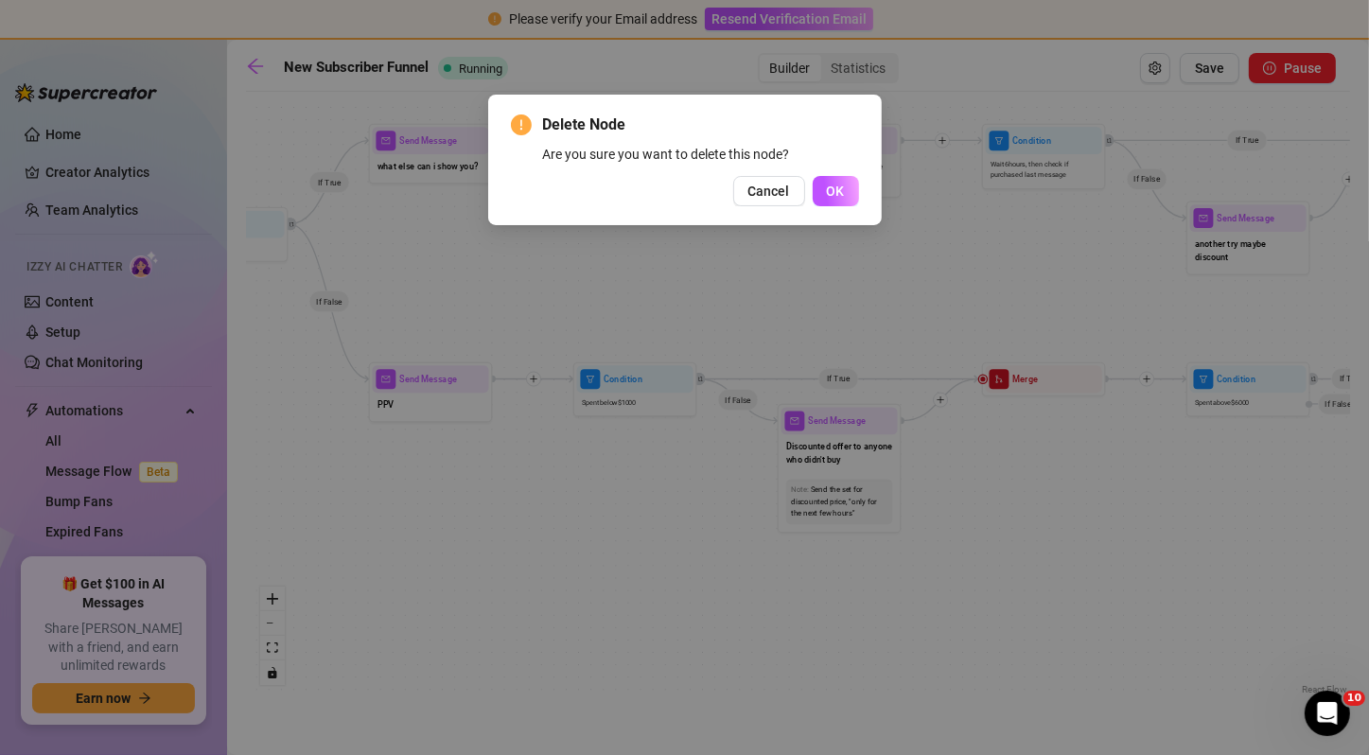
click at [887, 330] on div "Delete Node Are you sure you want to delete this node? Cancel OK" at bounding box center [684, 377] width 1369 height 755
click at [771, 203] on button "Cancel" at bounding box center [769, 191] width 72 height 30
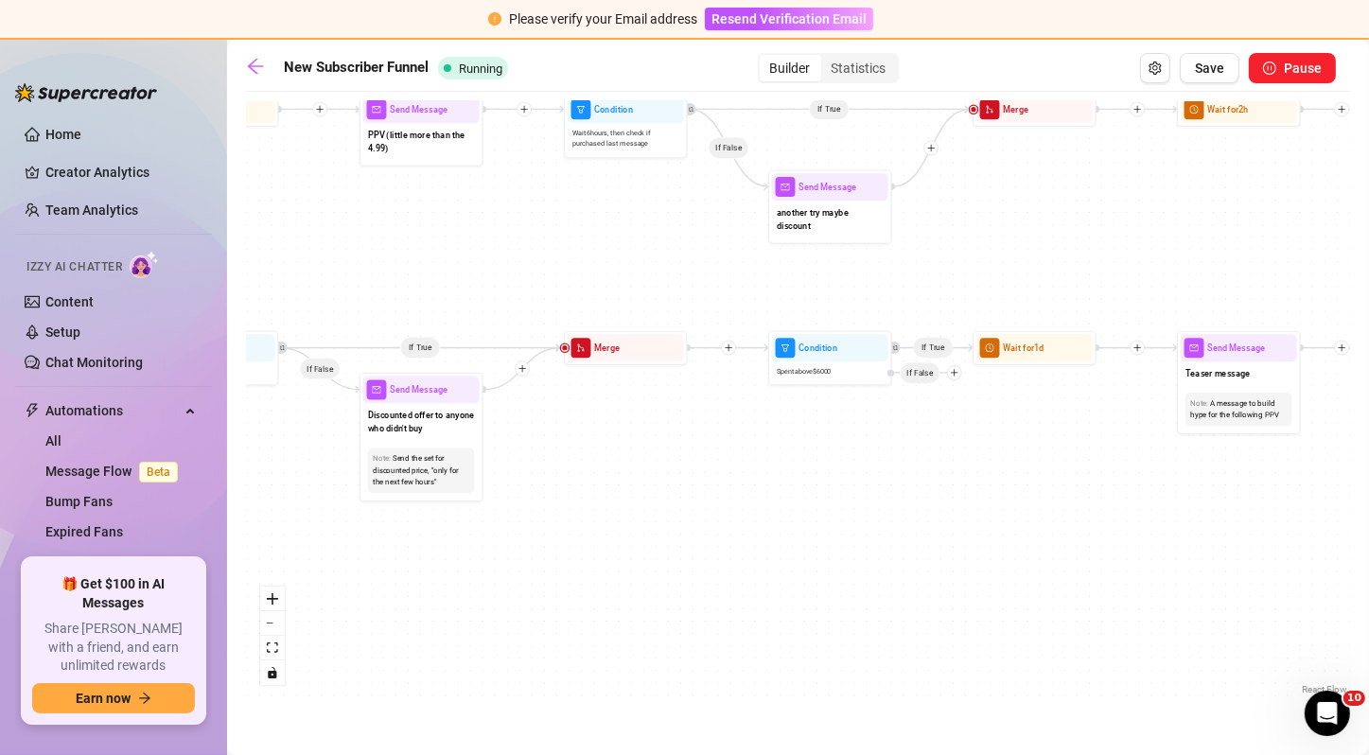
drag, startPoint x: 967, startPoint y: 330, endPoint x: 549, endPoint y: 299, distance: 419.2
click at [549, 299] on div "If True If False If True If False If True If True If True If False If True If F…" at bounding box center [798, 400] width 1104 height 598
click at [444, 454] on div "Send the set for discounted price, "only for the next few hours"" at bounding box center [421, 470] width 96 height 35
click at [396, 477] on div "Send the set for discounted price, "only for the next few hours"" at bounding box center [421, 470] width 96 height 35
click at [420, 428] on span "Discounted offer to anyone who didn't buy" at bounding box center [421, 422] width 107 height 27
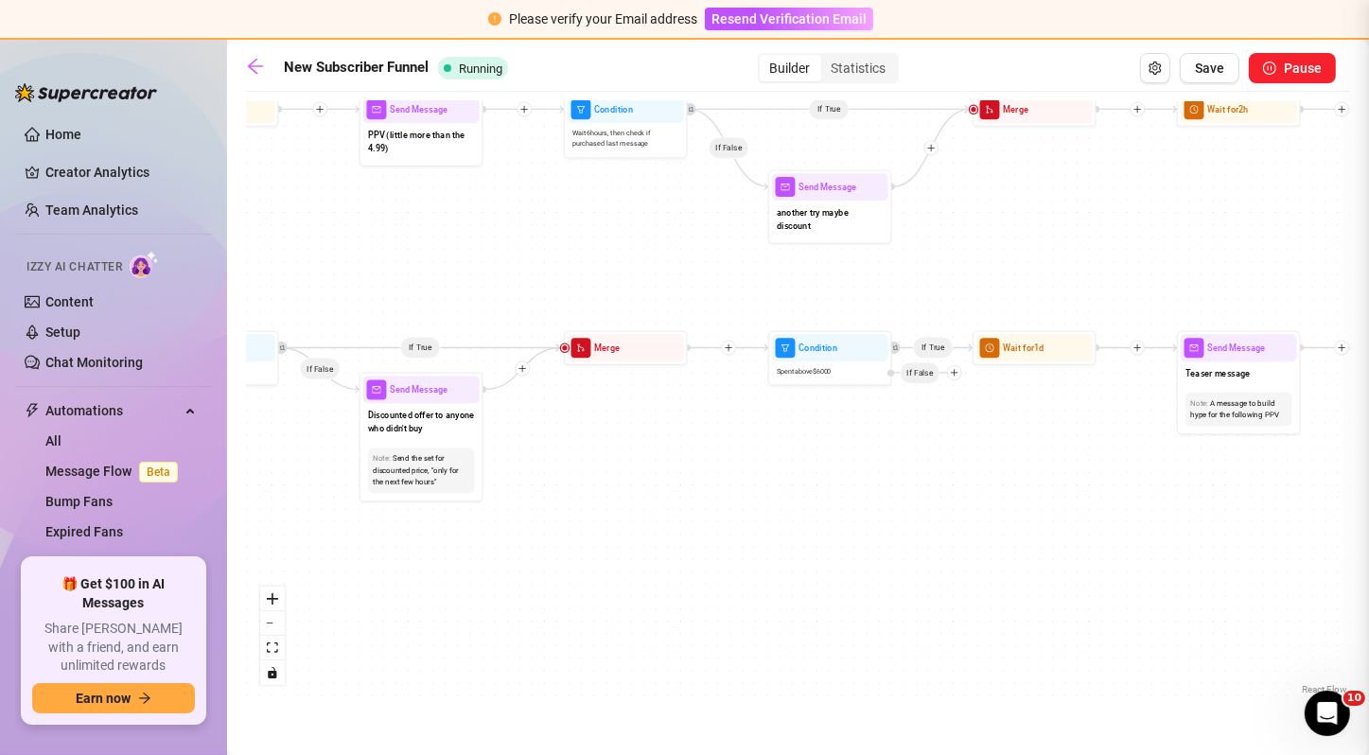
type textarea "The same set, but with a discounted offer to anyone who didn't buy"
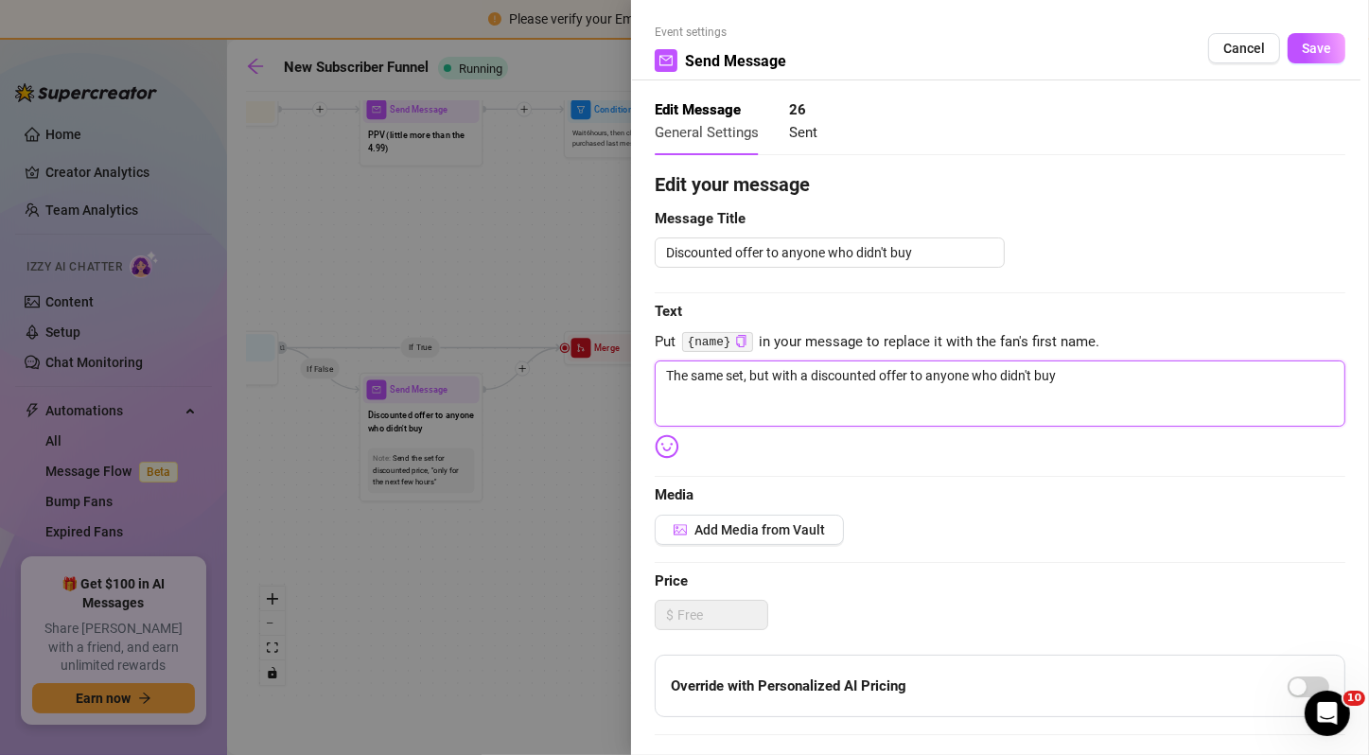
click at [866, 383] on textarea "The same set, but with a discounted offer to anyone who didn't buy" at bounding box center [1000, 393] width 690 height 66
type textarea "h"
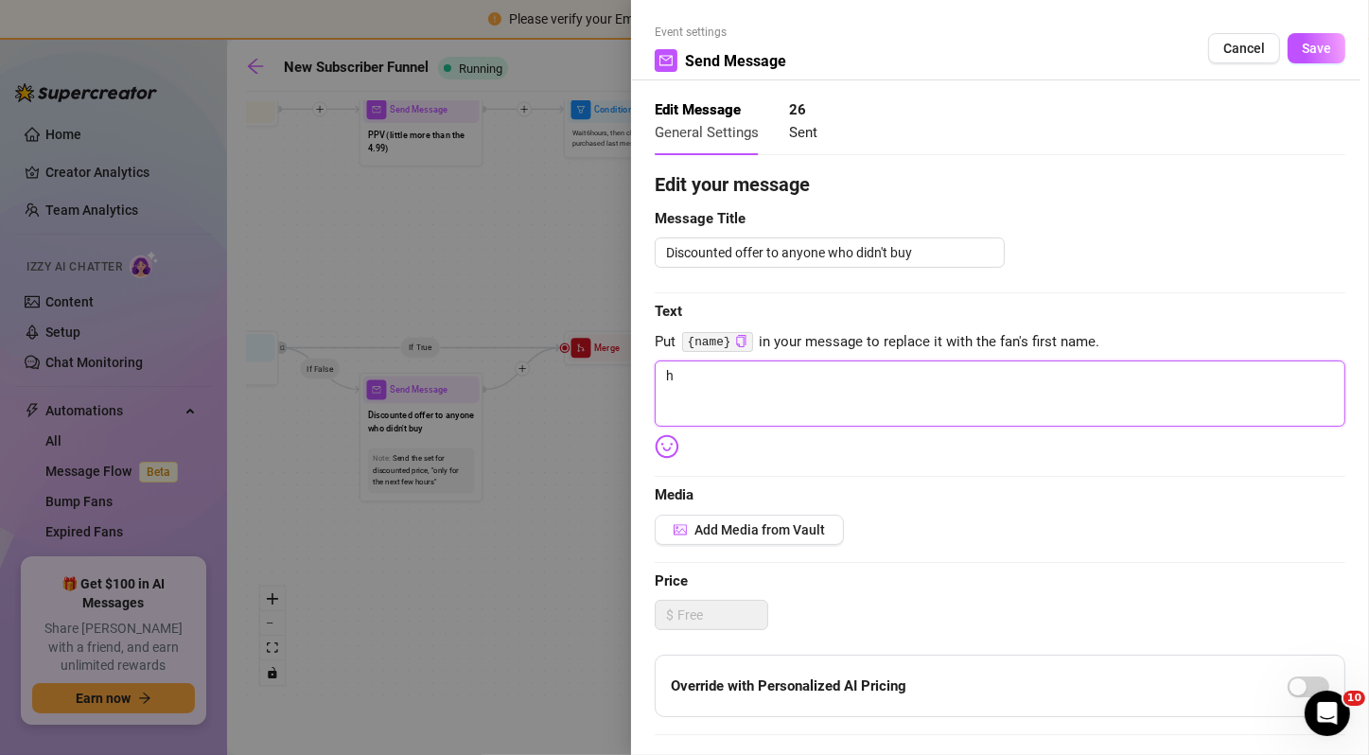
type textarea "he"
type textarea "hey"
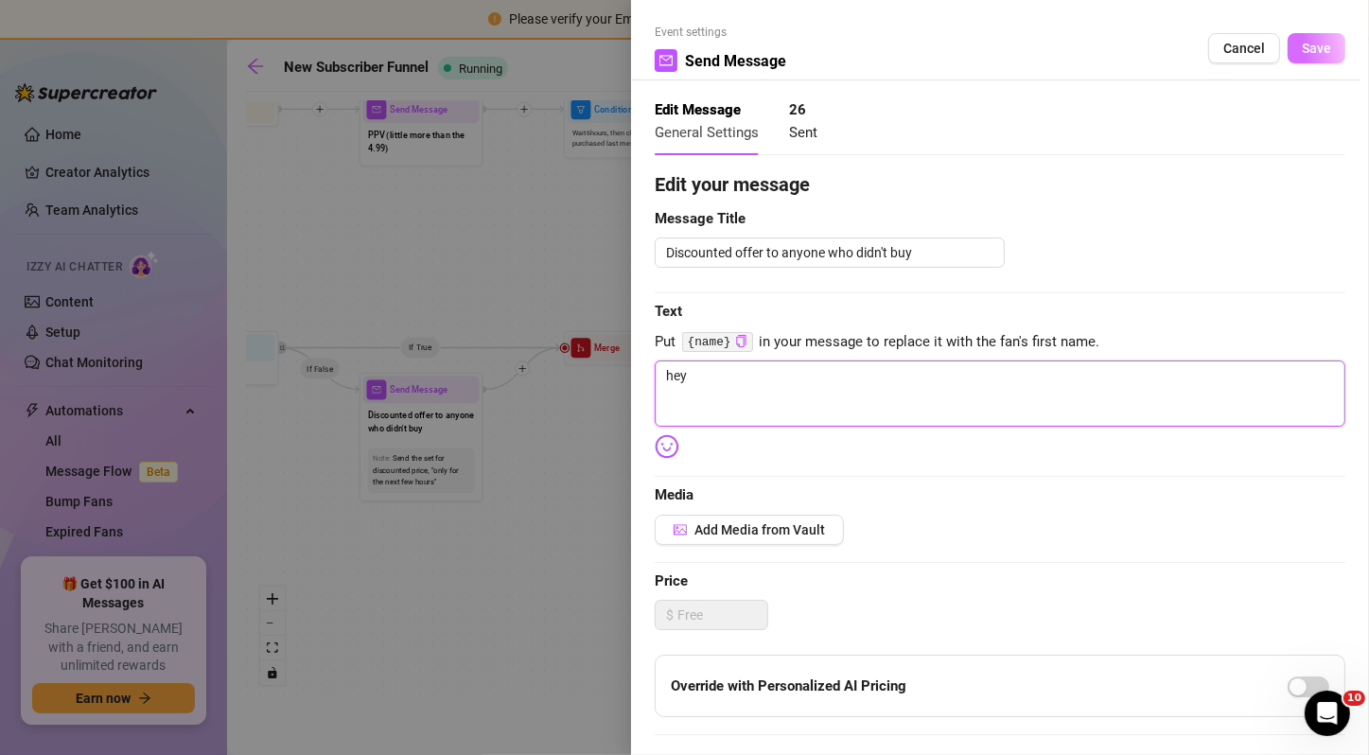
type textarea "hey"
click at [1291, 33] on button "Save" at bounding box center [1316, 48] width 58 height 30
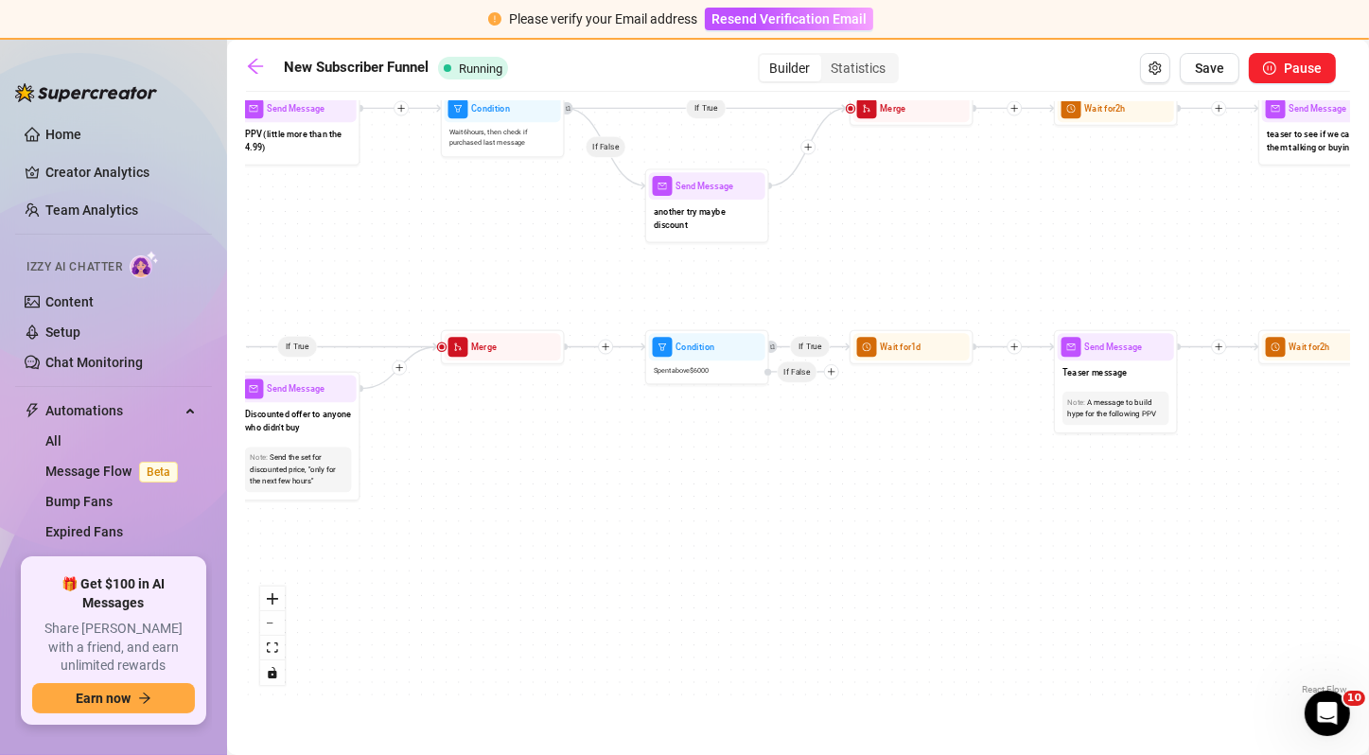
drag, startPoint x: 1034, startPoint y: 276, endPoint x: 911, endPoint y: 275, distance: 123.0
click at [911, 275] on div "If True If False If True If False If True If True If True If False If True If F…" at bounding box center [798, 400] width 1104 height 598
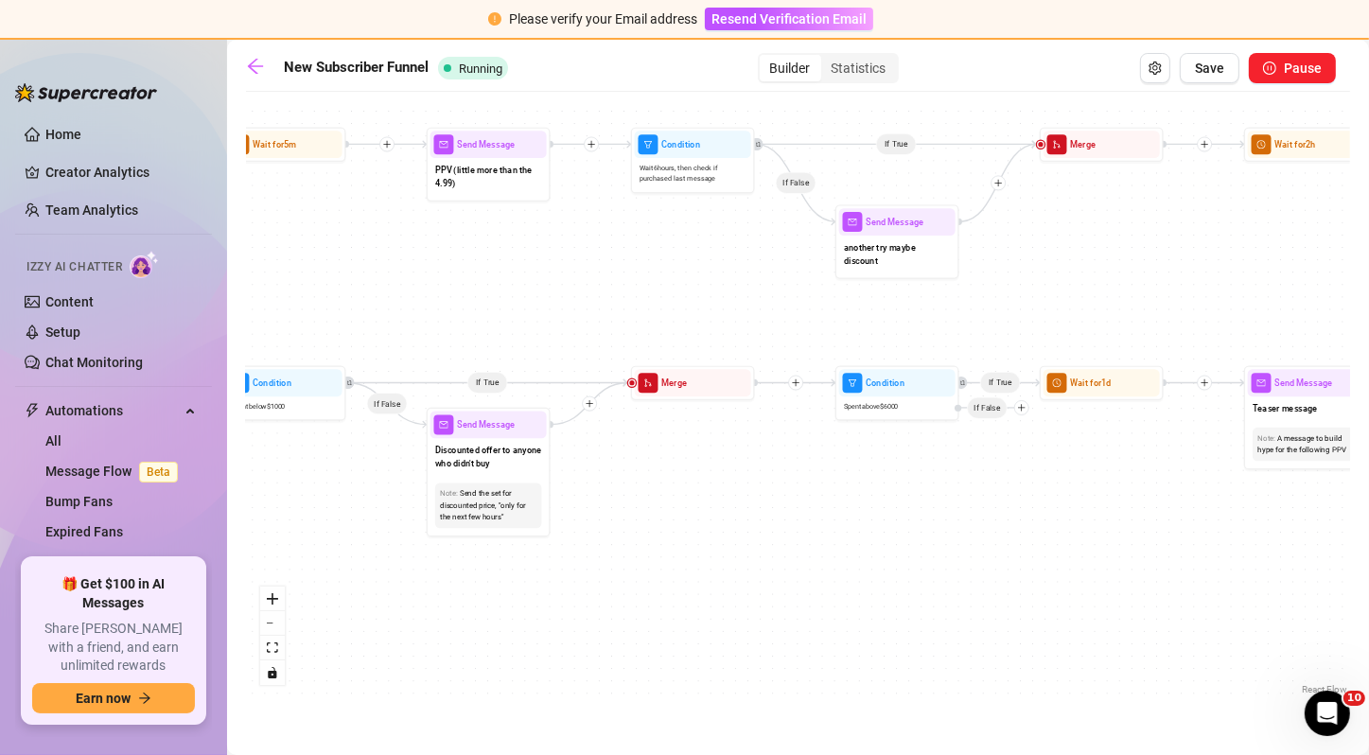
drag, startPoint x: 495, startPoint y: 252, endPoint x: 685, endPoint y: 288, distance: 193.5
click at [685, 288] on div "If True If False If True If False If True If True If True If False If True If F…" at bounding box center [798, 400] width 1104 height 598
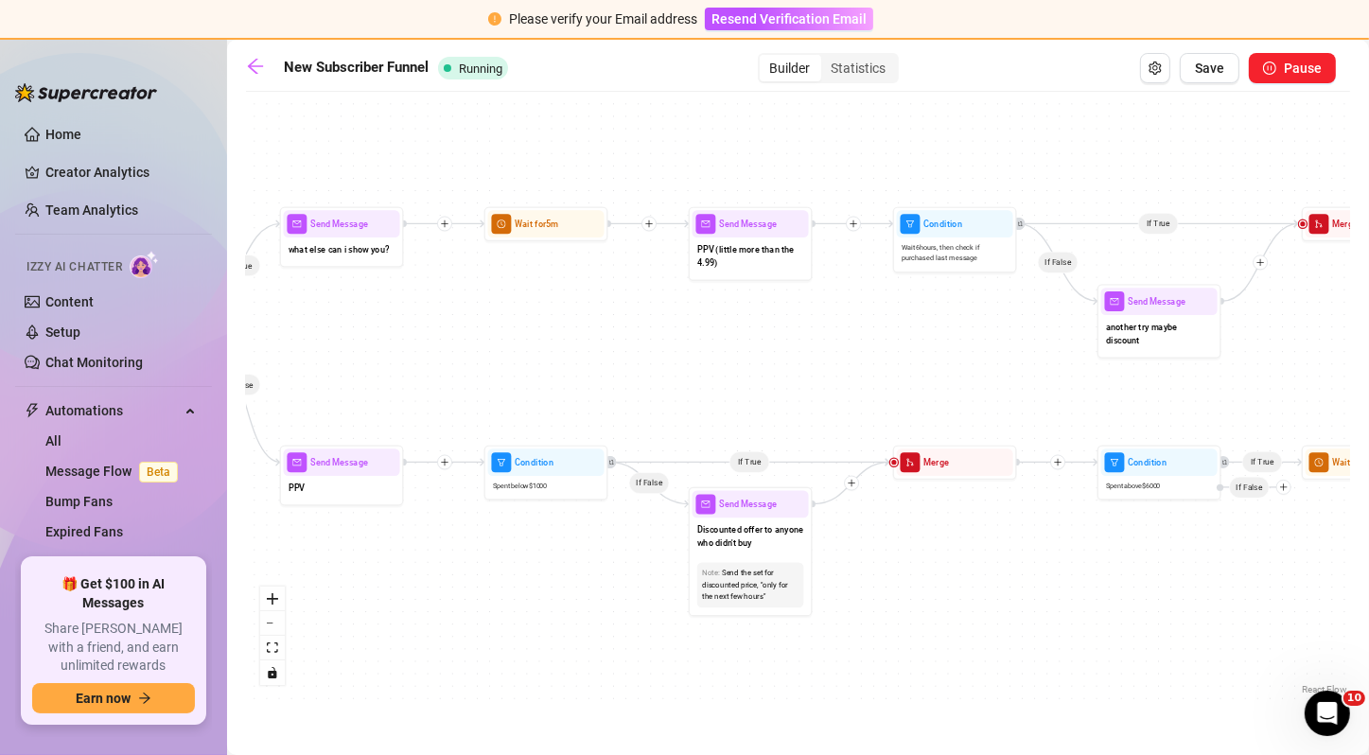
drag, startPoint x: 610, startPoint y: 306, endPoint x: 870, endPoint y: 386, distance: 272.0
click at [870, 386] on div "If True If False If True If False If True If True If True If False If True If F…" at bounding box center [798, 400] width 1104 height 598
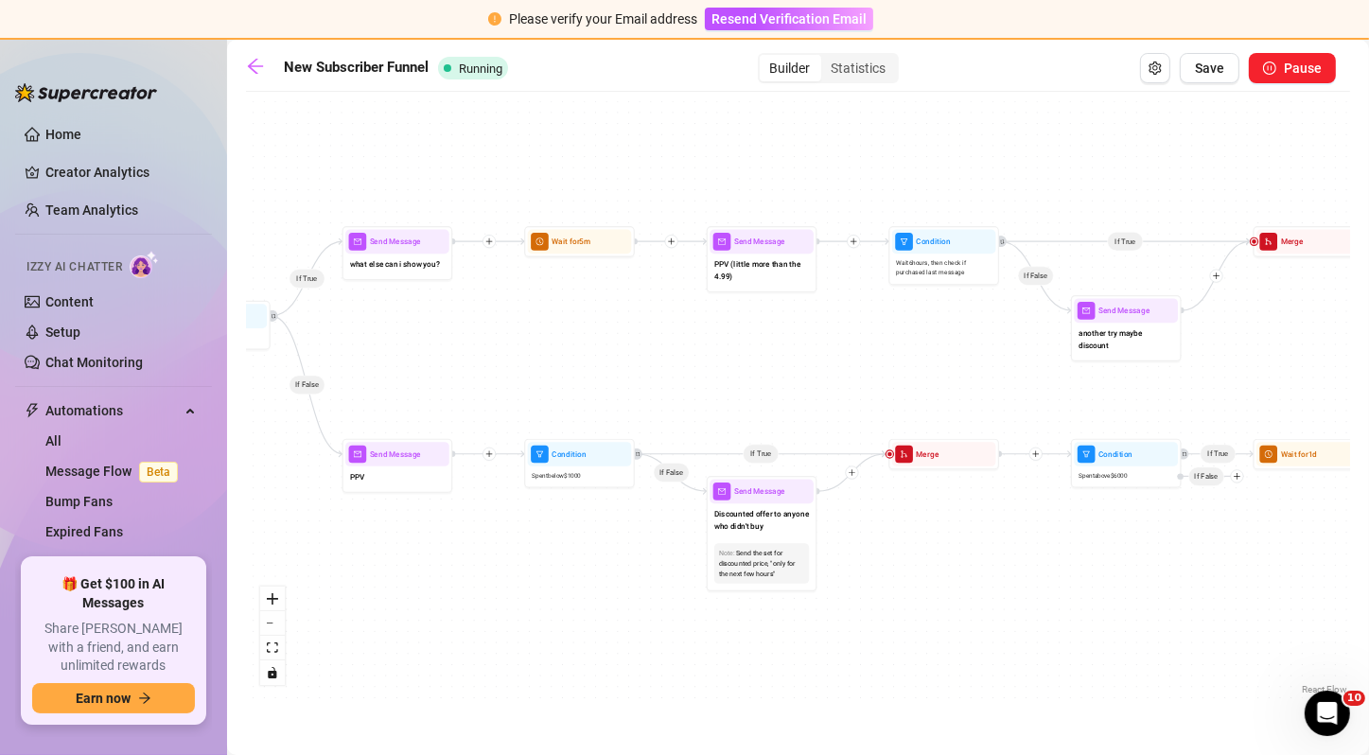
click at [882, 82] on div "Builder Statistics" at bounding box center [828, 68] width 141 height 30
click at [873, 64] on div "Statistics" at bounding box center [859, 68] width 76 height 26
click at [826, 58] on input "Statistics" at bounding box center [826, 58] width 0 height 0
